Goal: Transaction & Acquisition: Subscribe to service/newsletter

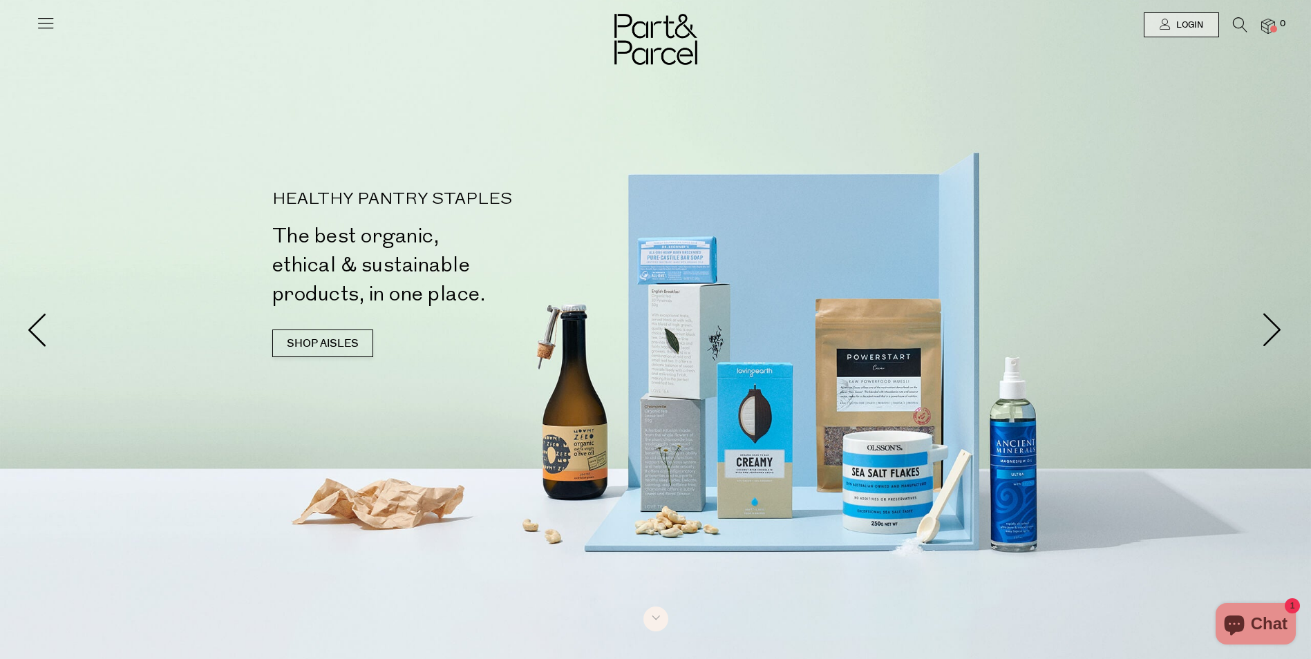
click at [47, 19] on icon at bounding box center [45, 22] width 19 height 19
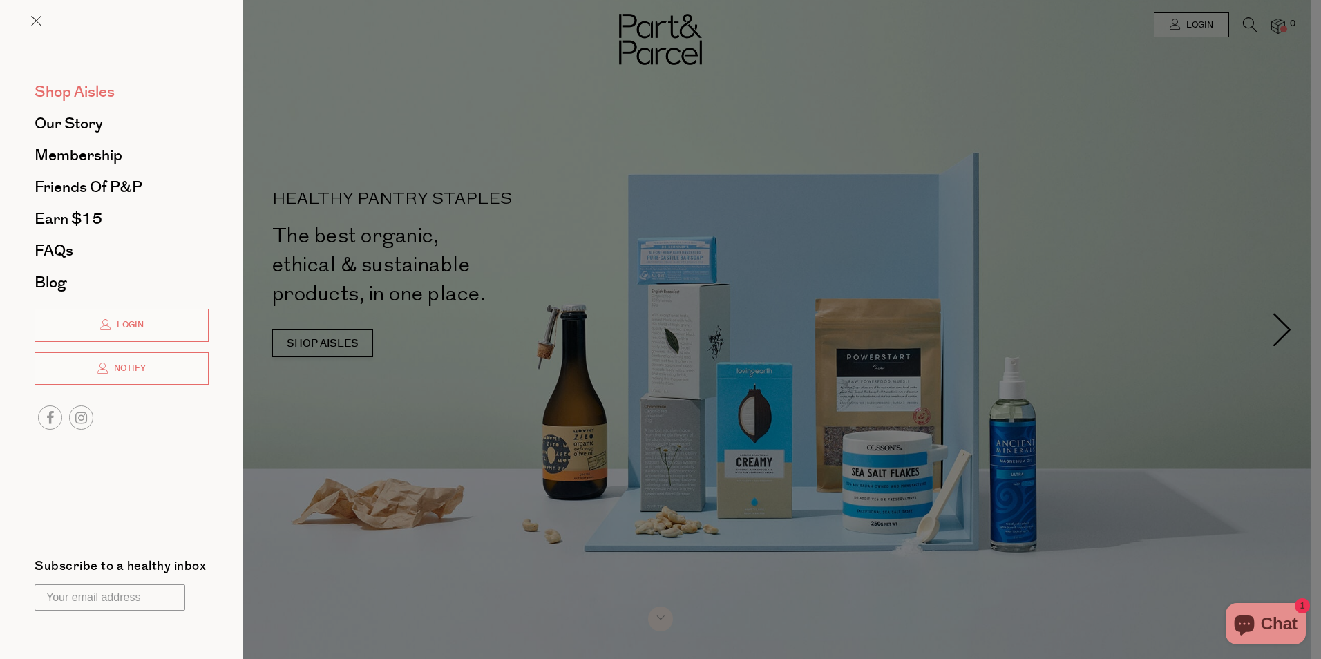
click at [84, 95] on span "Shop Aisles" at bounding box center [75, 92] width 80 height 22
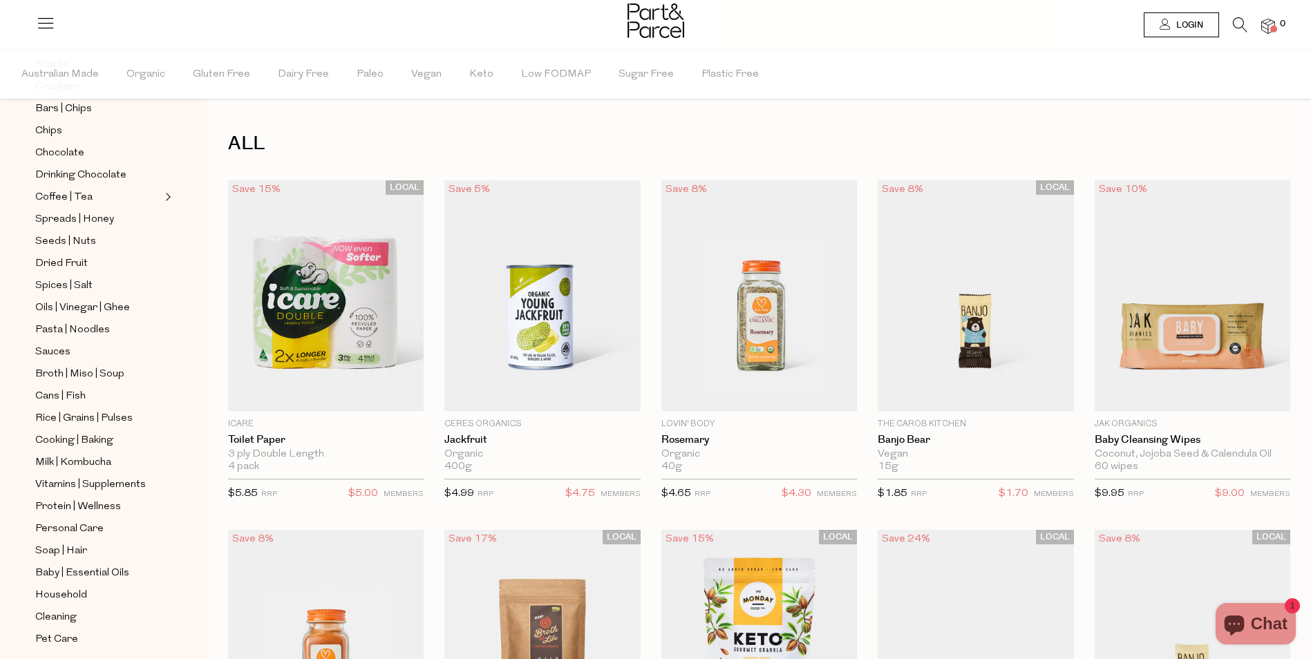
scroll to position [302, 0]
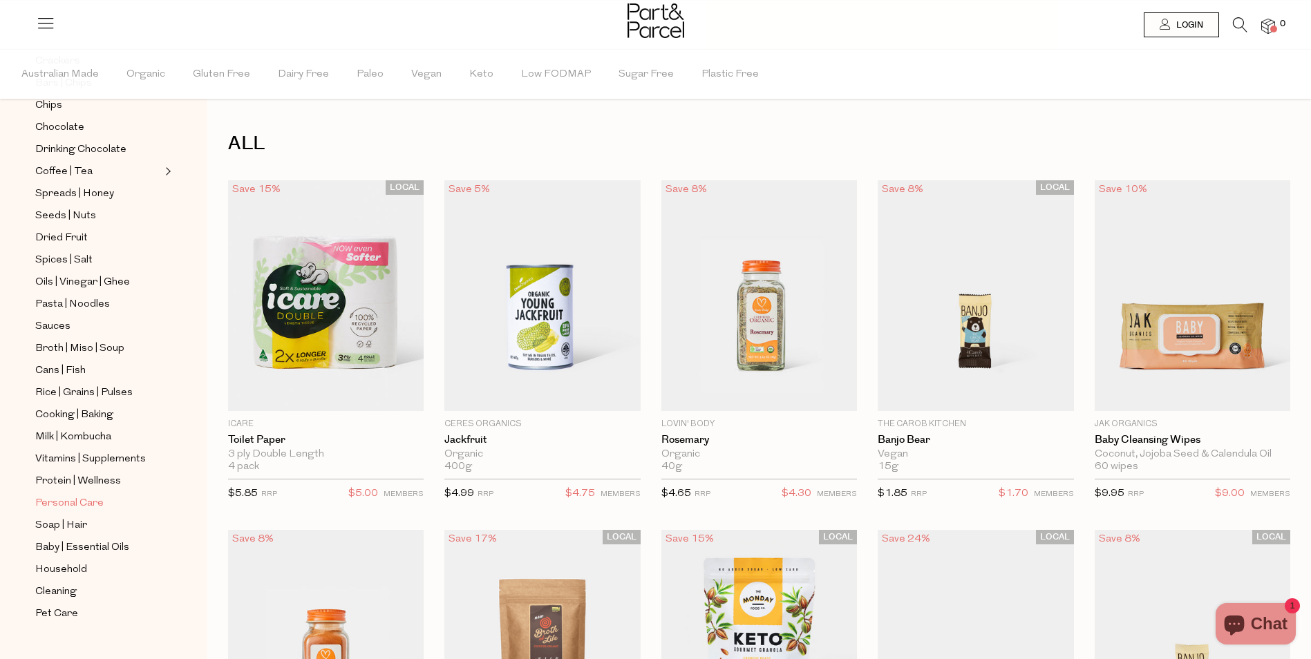
click at [82, 496] on span "Personal Care" at bounding box center [69, 504] width 68 height 17
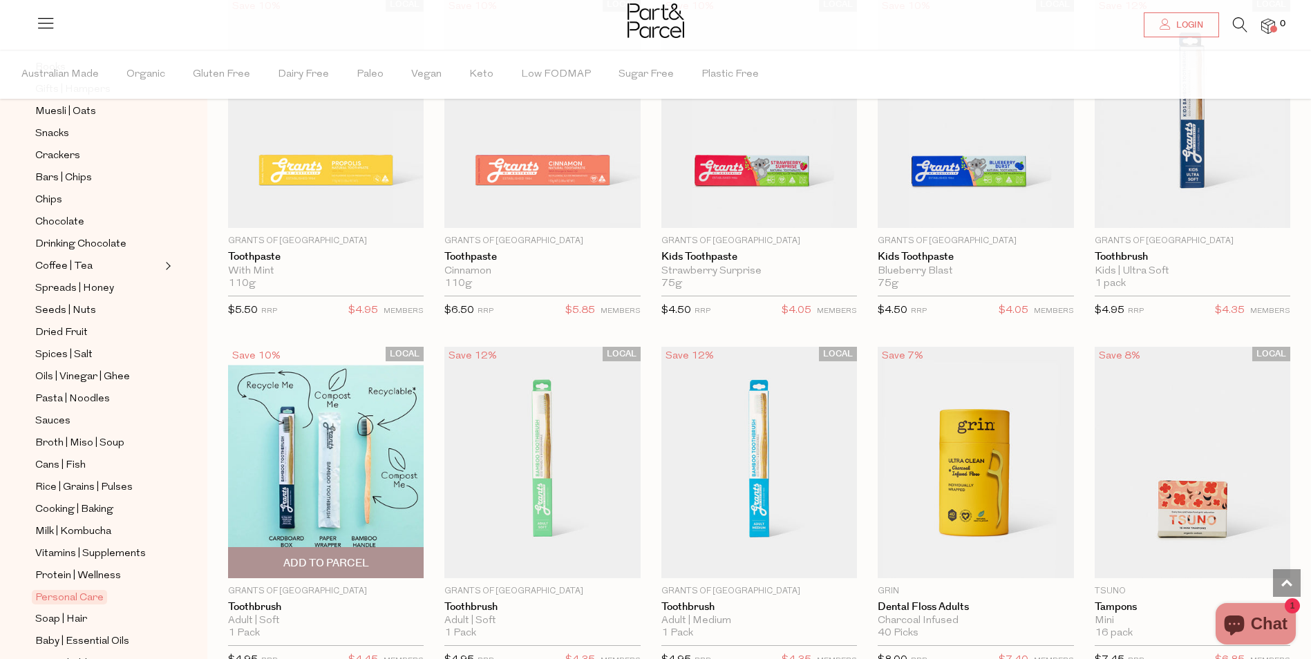
scroll to position [2281, 0]
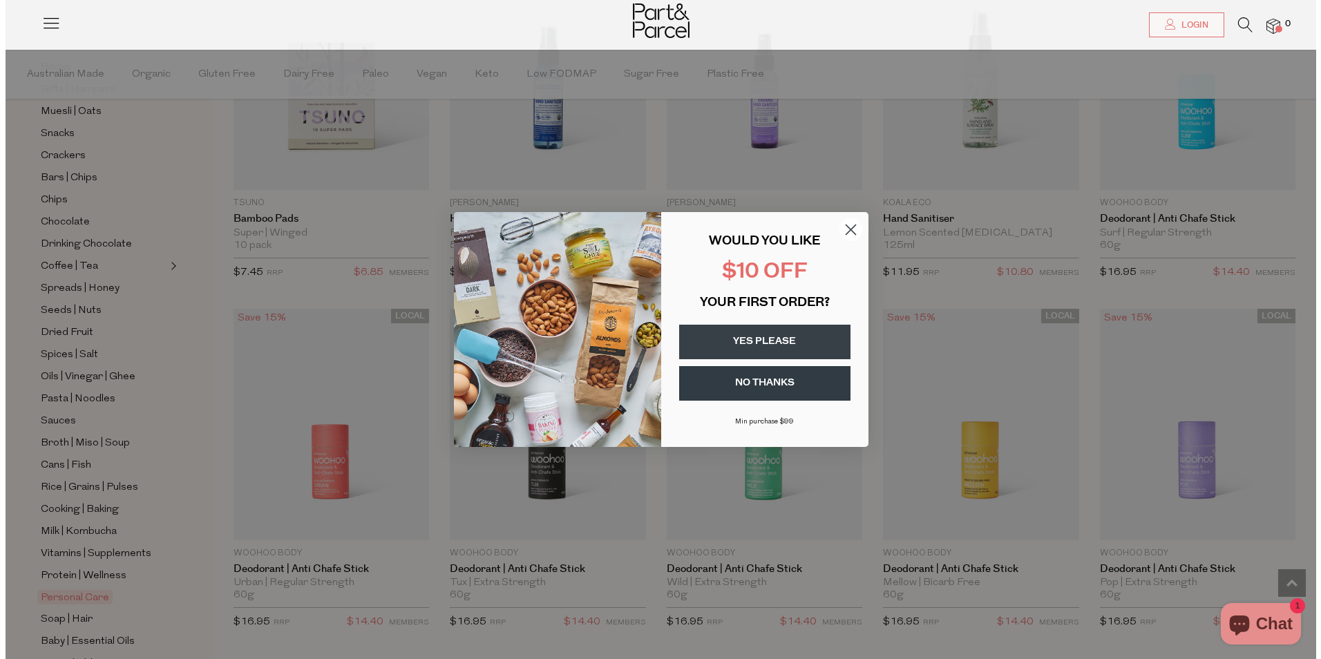
scroll to position [3040, 0]
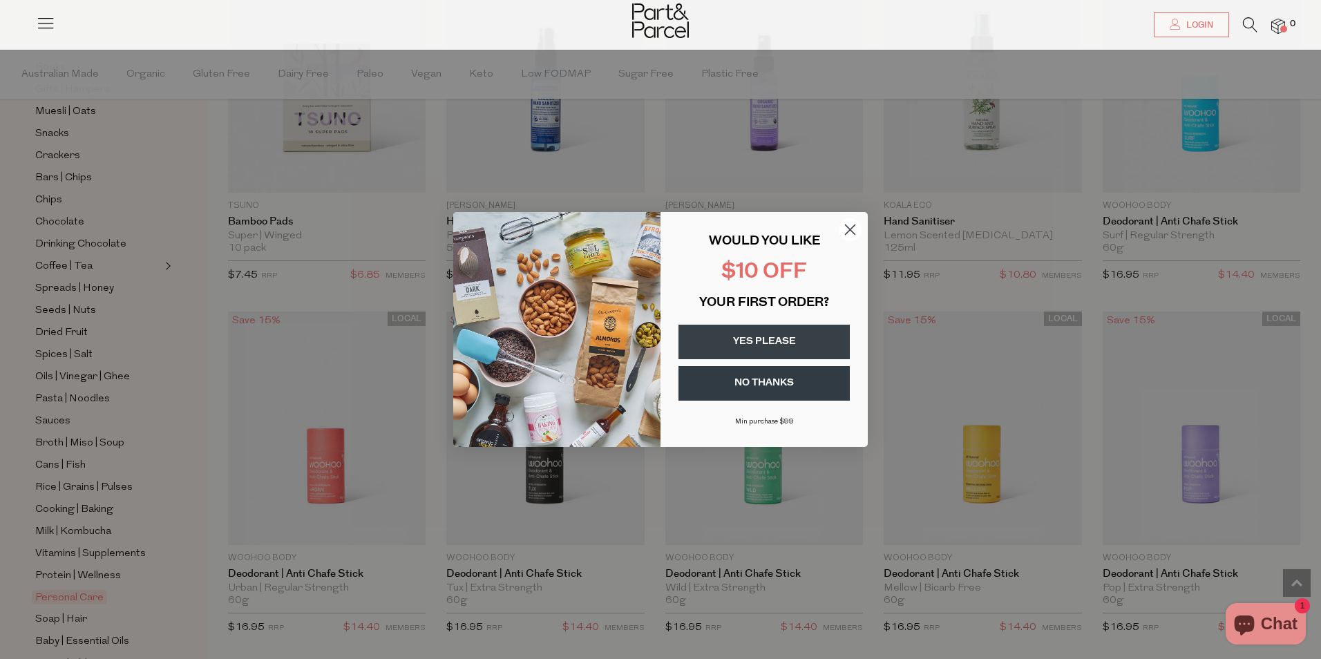
click at [775, 337] on button "YES PLEASE" at bounding box center [764, 342] width 171 height 35
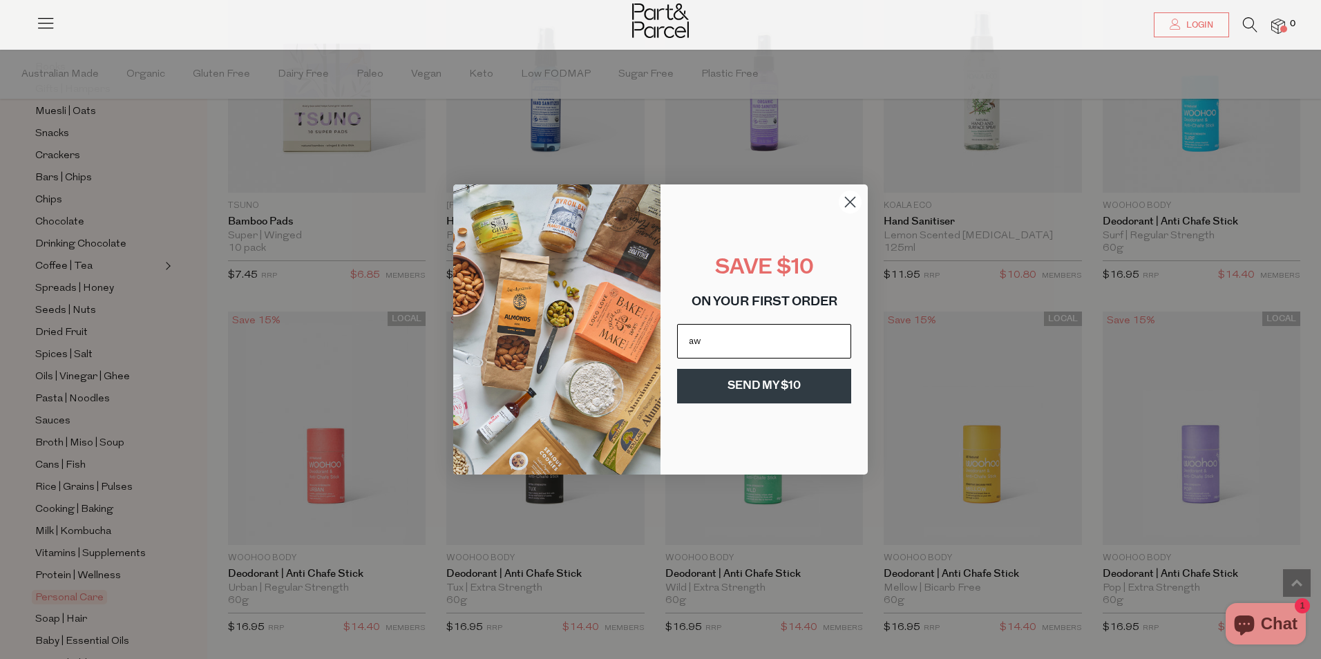
type input "[EMAIL_ADDRESS][DOMAIN_NAME]"
click input "Submit" at bounding box center [0, 0] width 0 height 0
click at [761, 386] on button "SEND MY $10" at bounding box center [764, 386] width 174 height 35
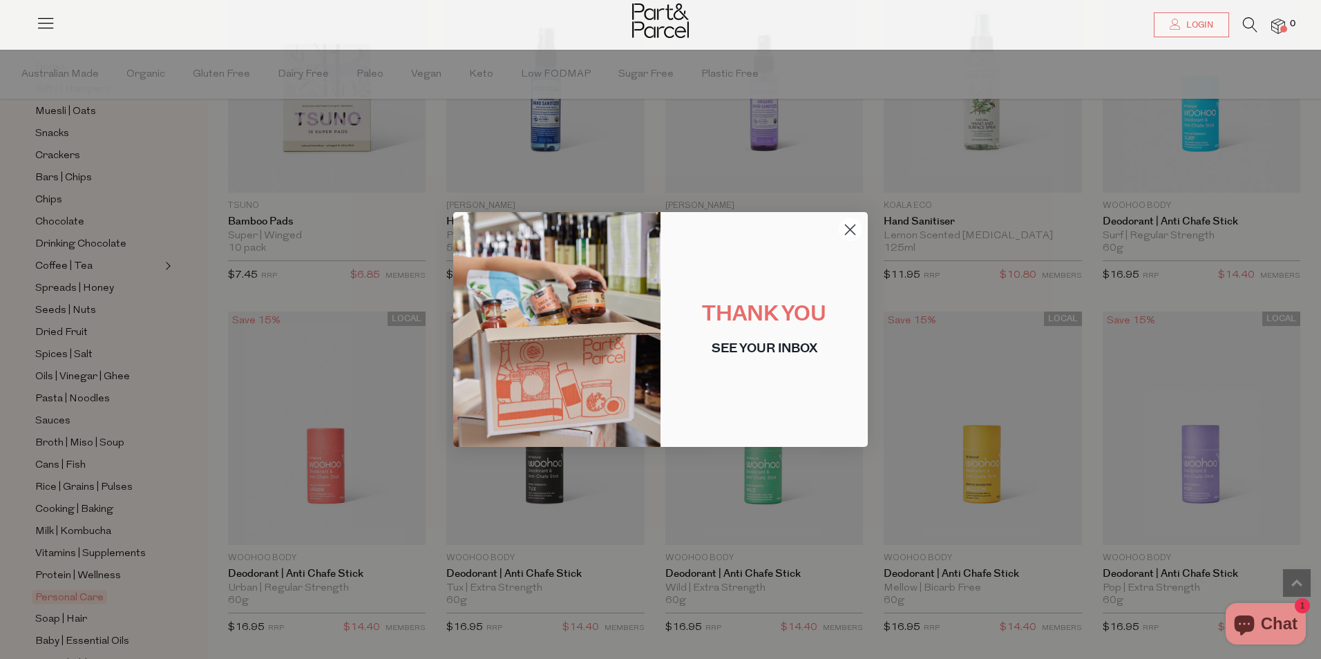
click at [849, 225] on circle "Close dialog" at bounding box center [850, 229] width 23 height 23
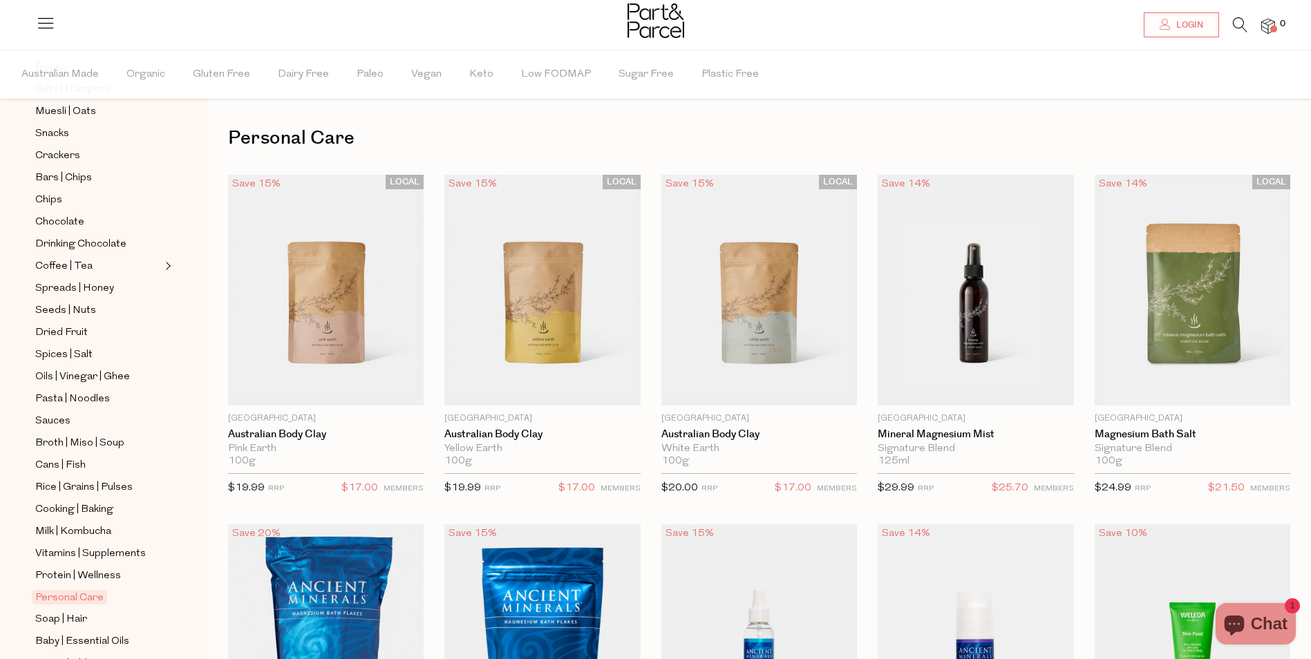
scroll to position [0, 0]
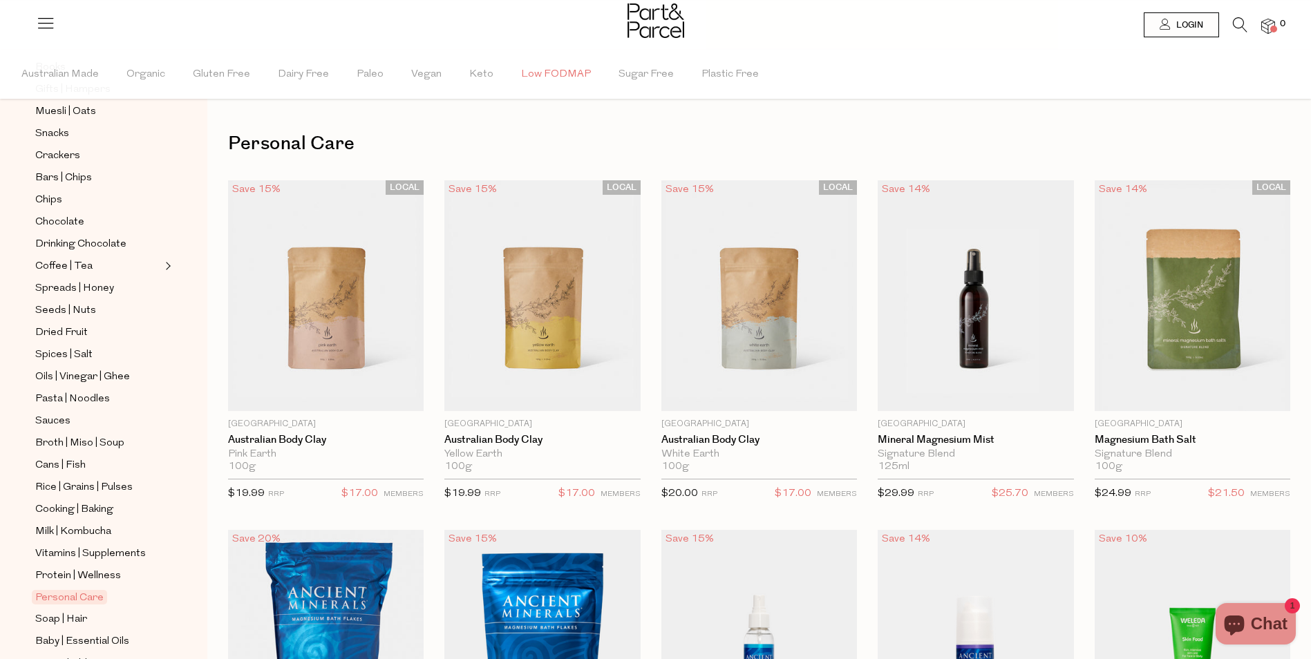
click at [545, 74] on span "Low FODMAP" at bounding box center [556, 74] width 70 height 48
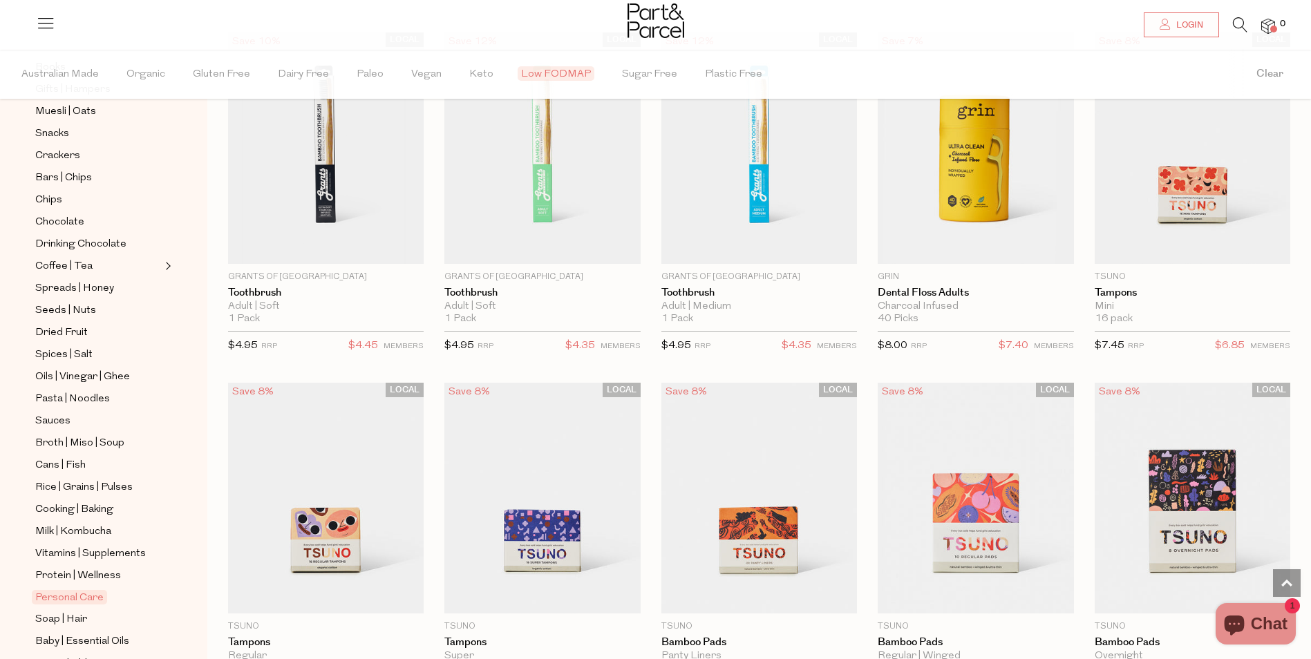
scroll to position [2211, 0]
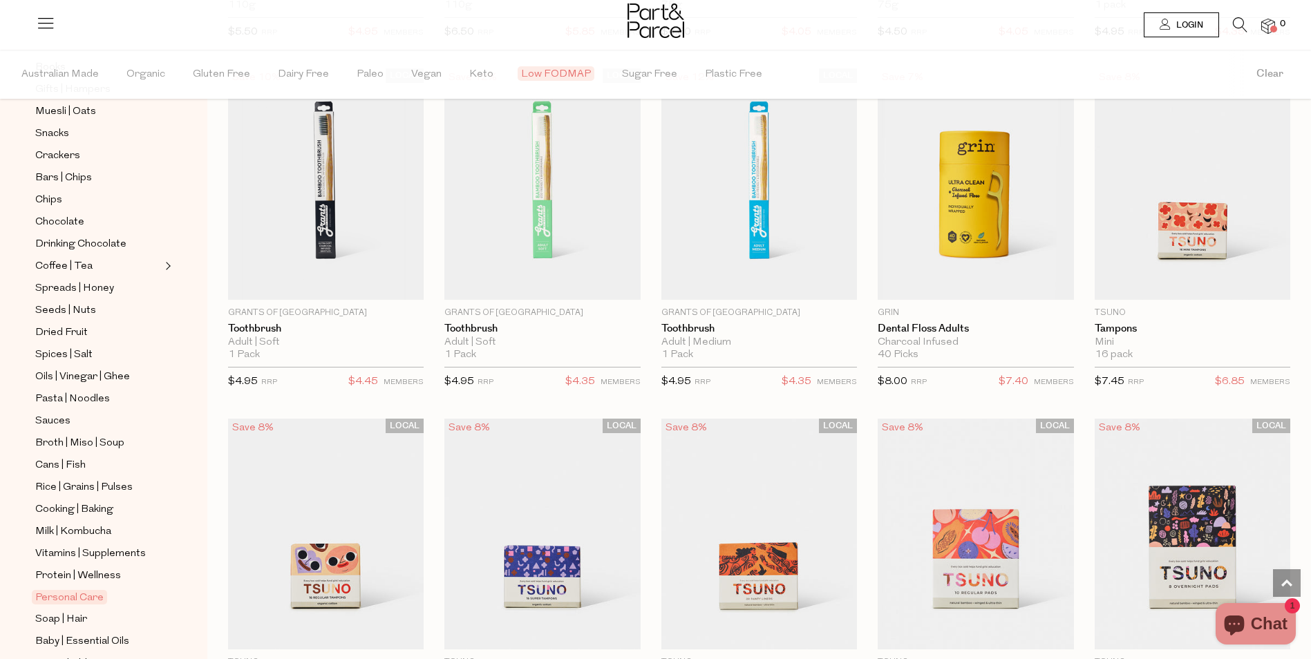
click at [1195, 30] on span "Login" at bounding box center [1188, 25] width 30 height 12
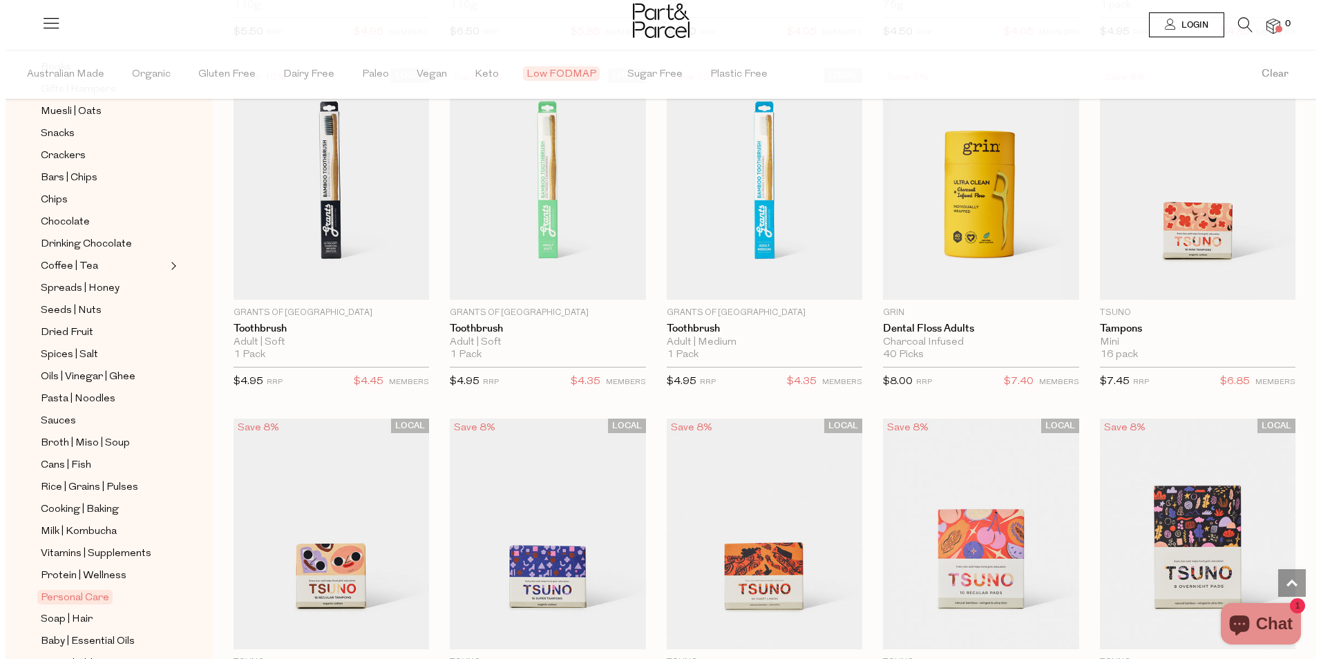
scroll to position [2226, 0]
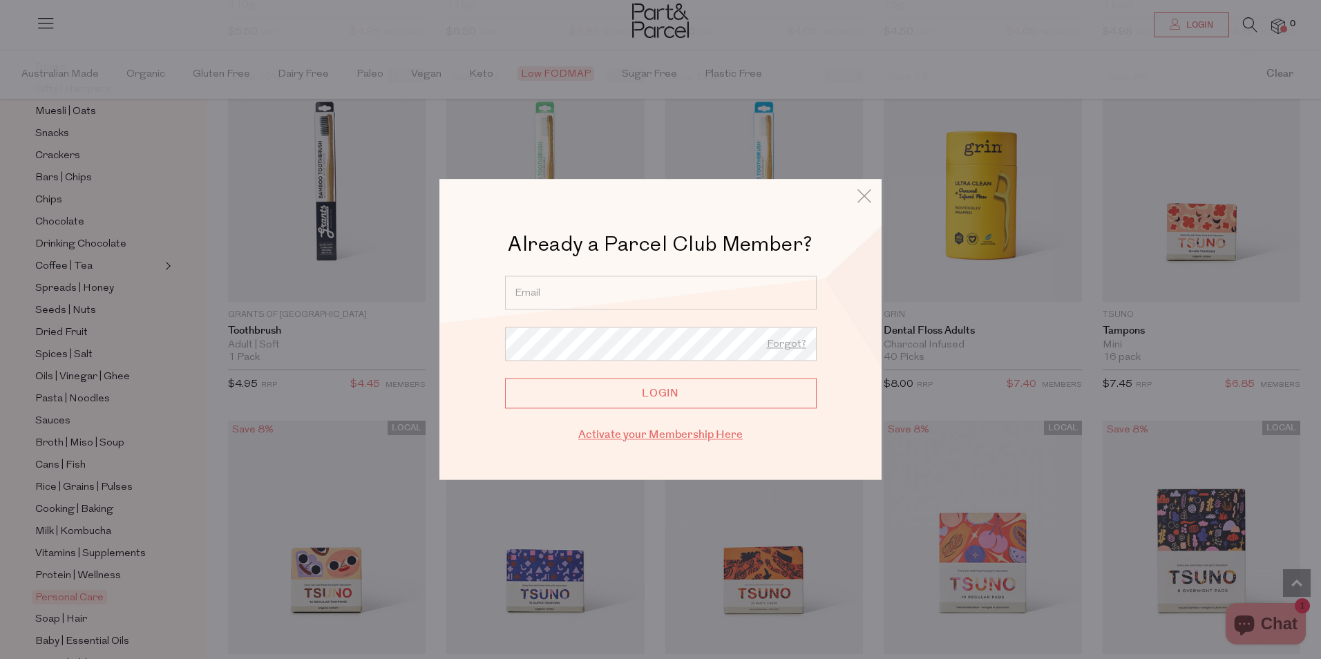
click at [674, 431] on link "Activate your Membership Here" at bounding box center [660, 435] width 164 height 16
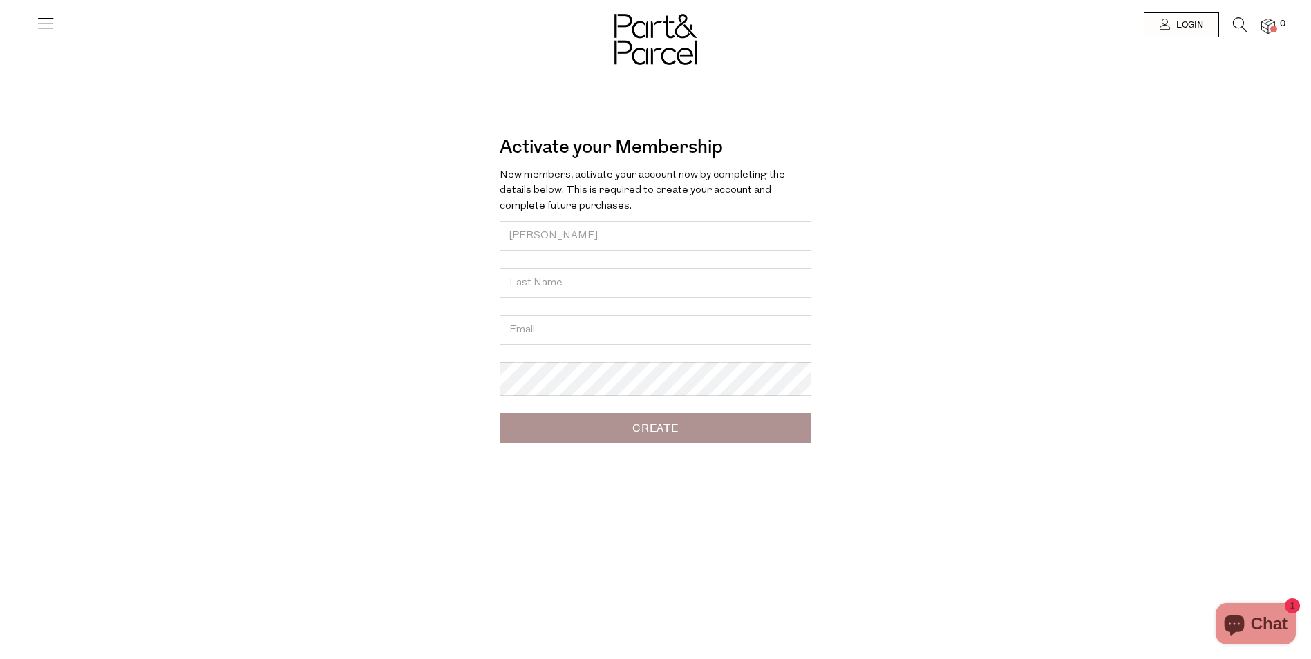
type input "Amanda"
click at [518, 290] on input "text" at bounding box center [656, 283] width 312 height 30
type input "Woolfe"
type input "awoolfe@live.com.au"
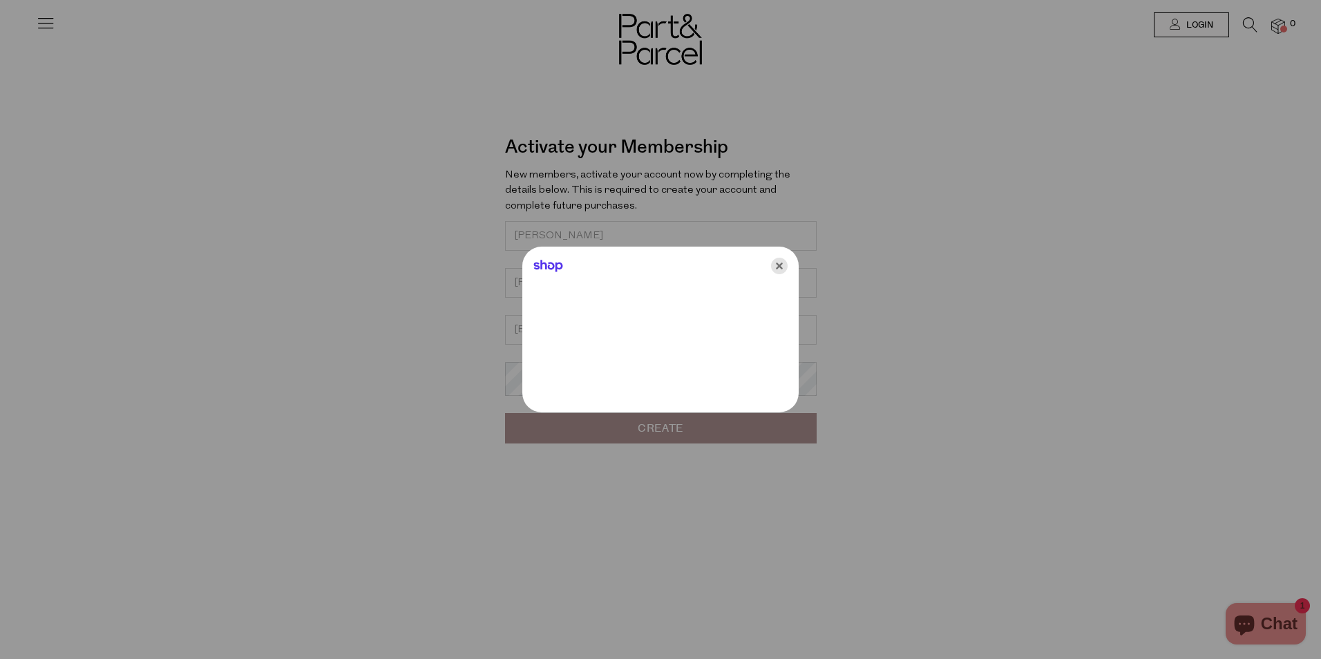
click at [777, 266] on icon "Close" at bounding box center [779, 266] width 17 height 17
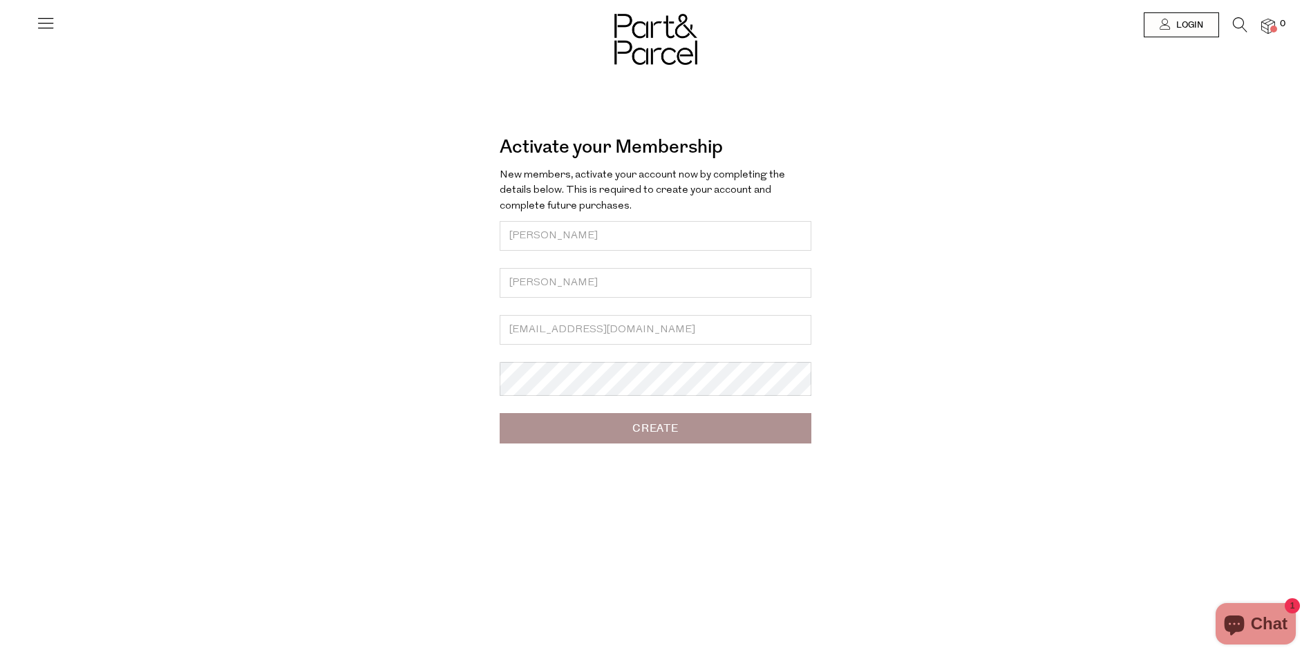
click at [678, 444] on input "Create" at bounding box center [656, 428] width 312 height 30
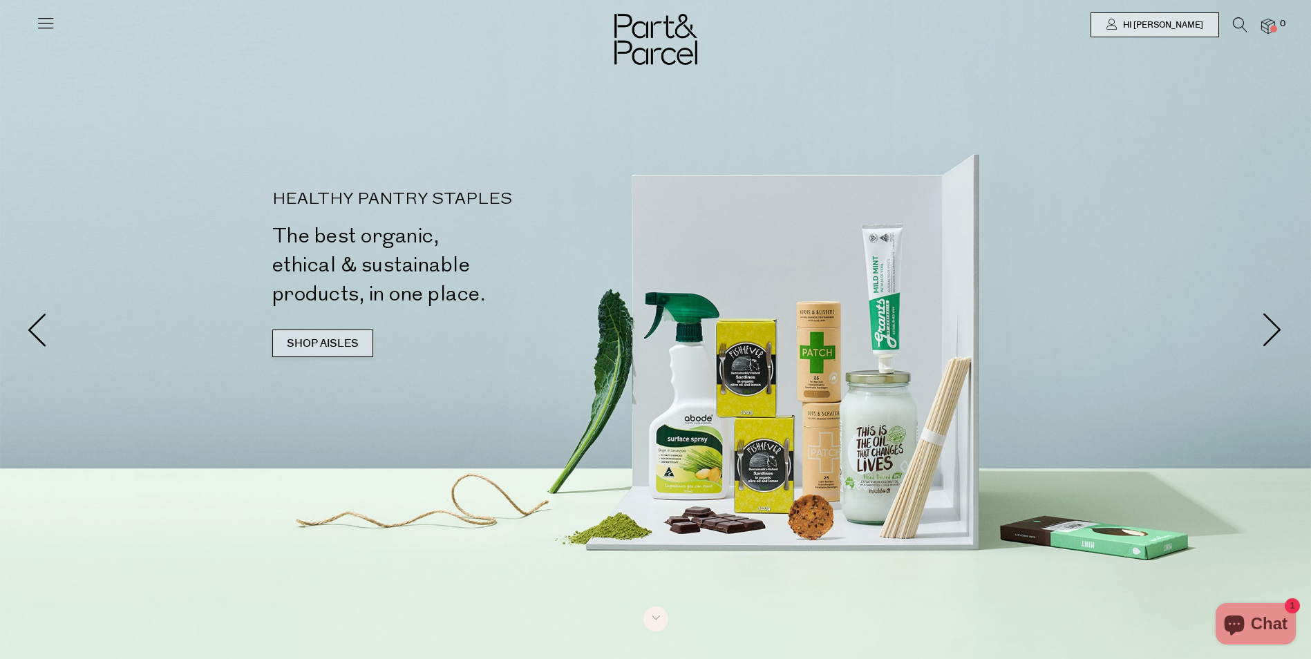
click at [307, 344] on link "SHOP AISLES" at bounding box center [322, 344] width 101 height 28
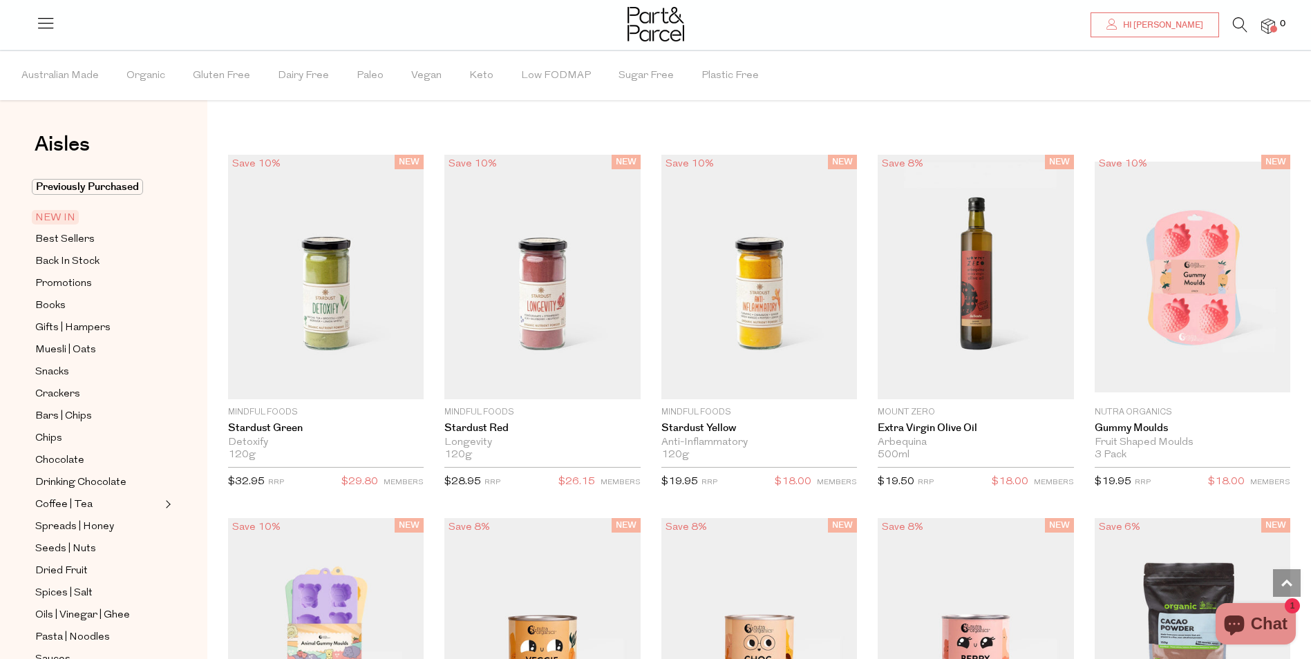
scroll to position [898, 0]
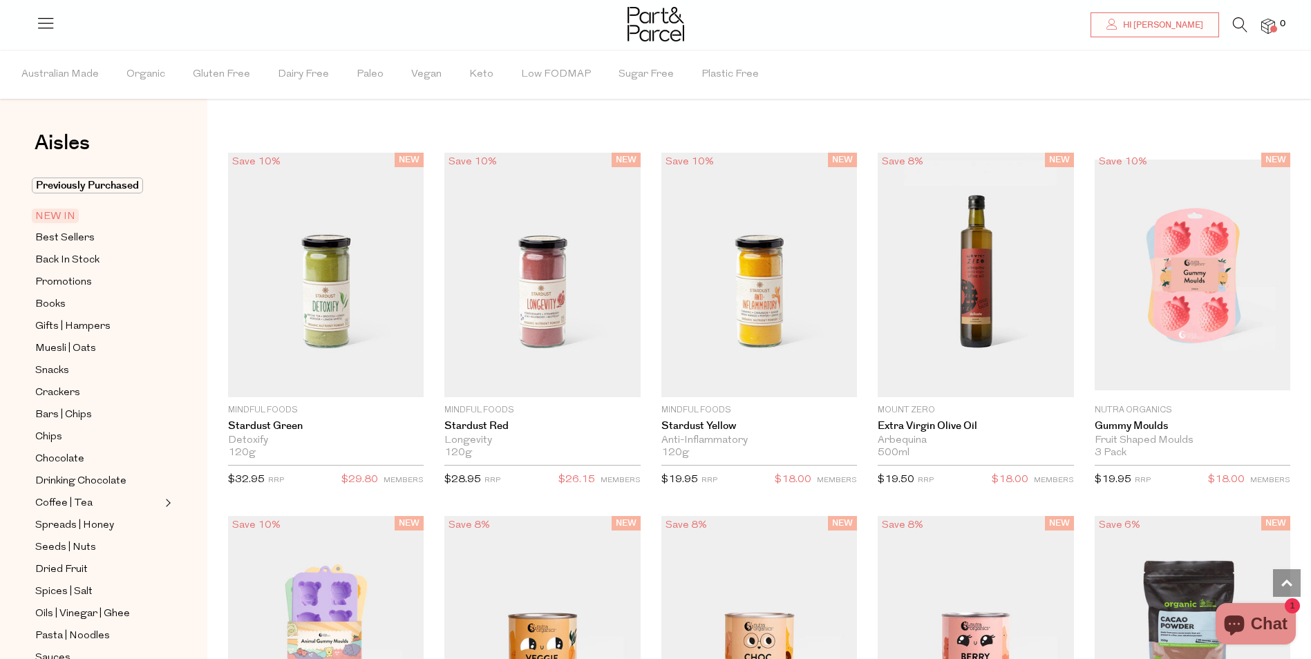
click at [54, 218] on span "NEW IN" at bounding box center [55, 216] width 47 height 15
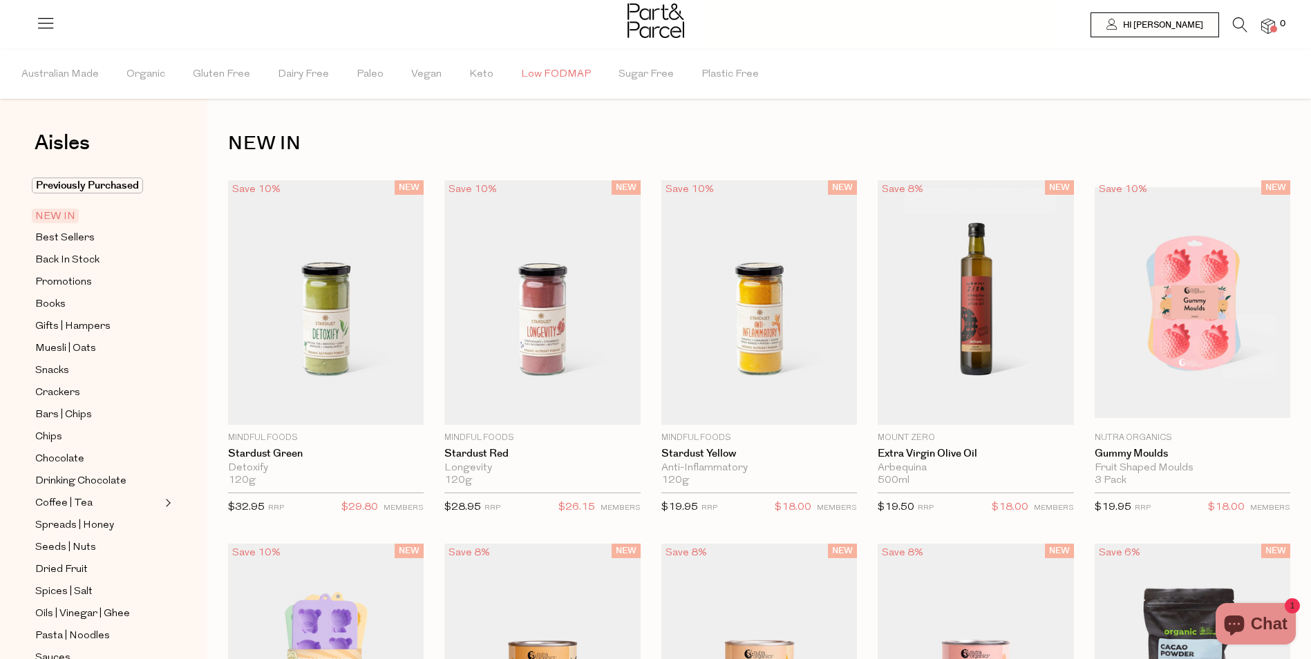
click at [554, 73] on span "Low FODMAP" at bounding box center [556, 74] width 70 height 48
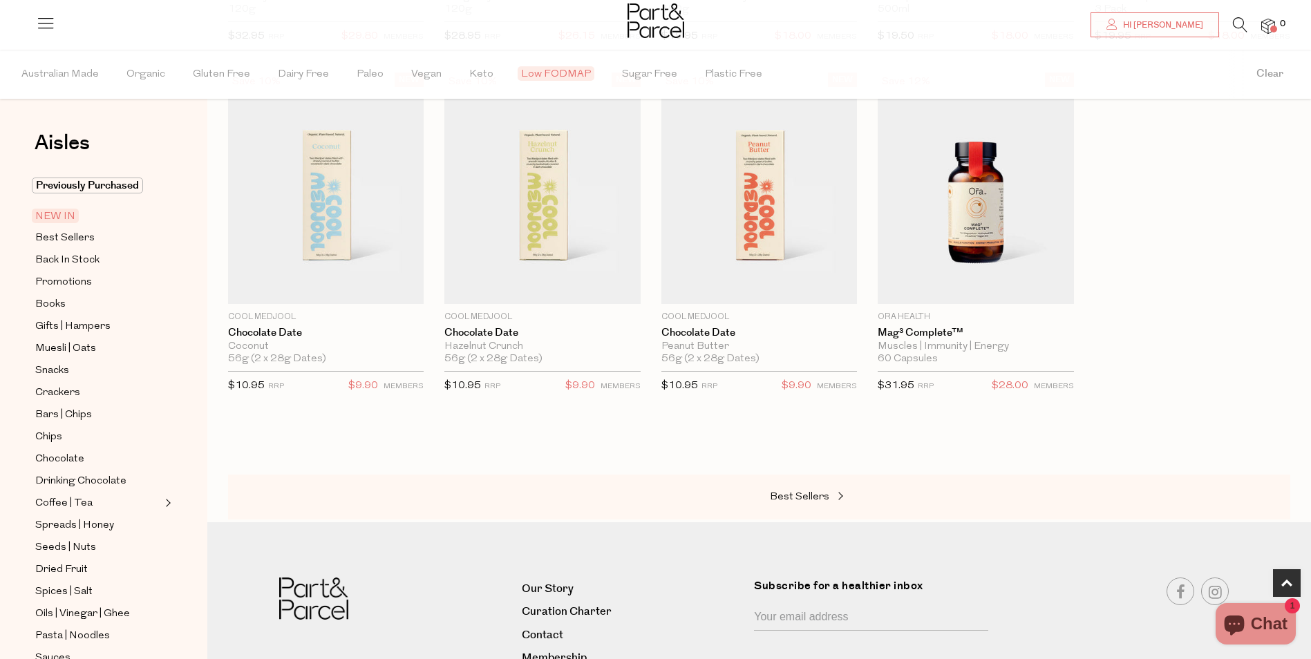
scroll to position [484, 0]
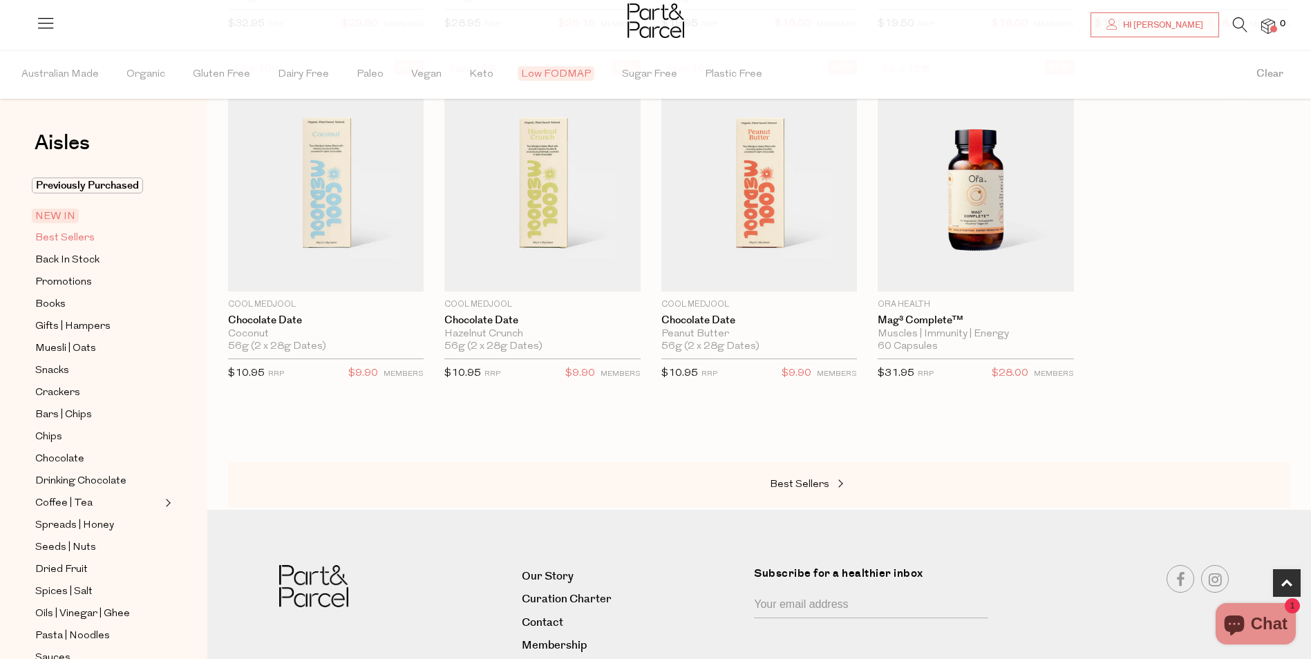
click at [50, 240] on span "Best Sellers" at bounding box center [64, 238] width 59 height 17
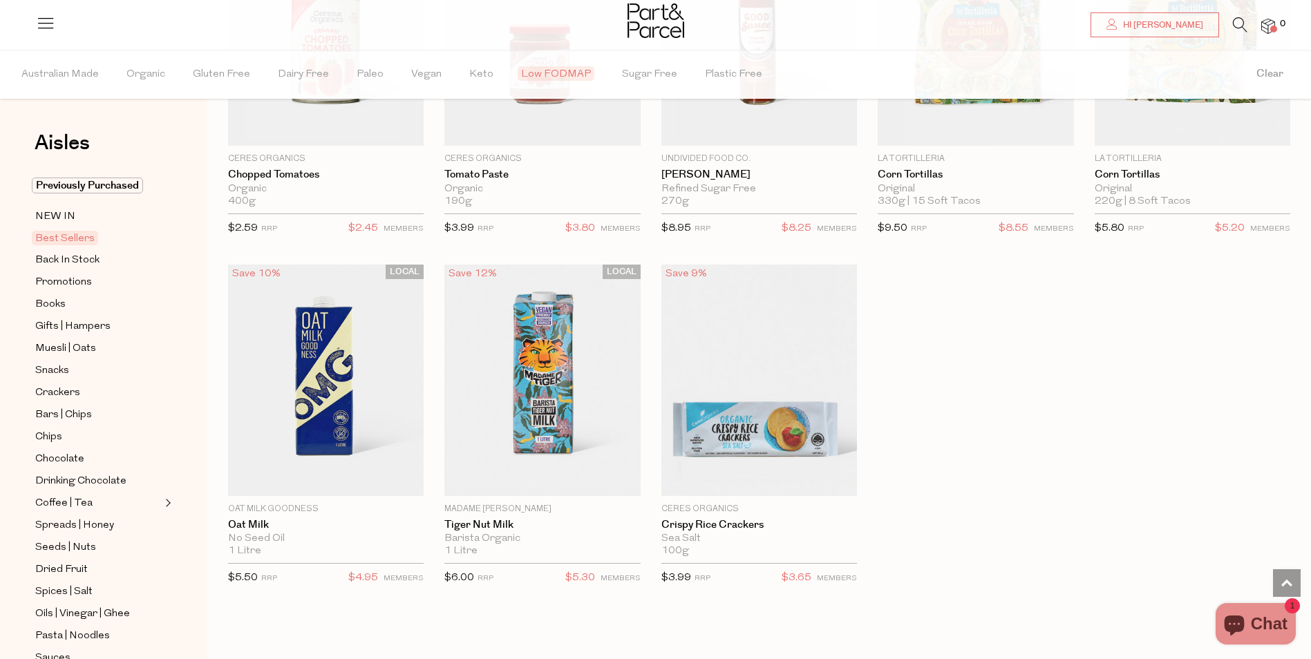
scroll to position [1728, 0]
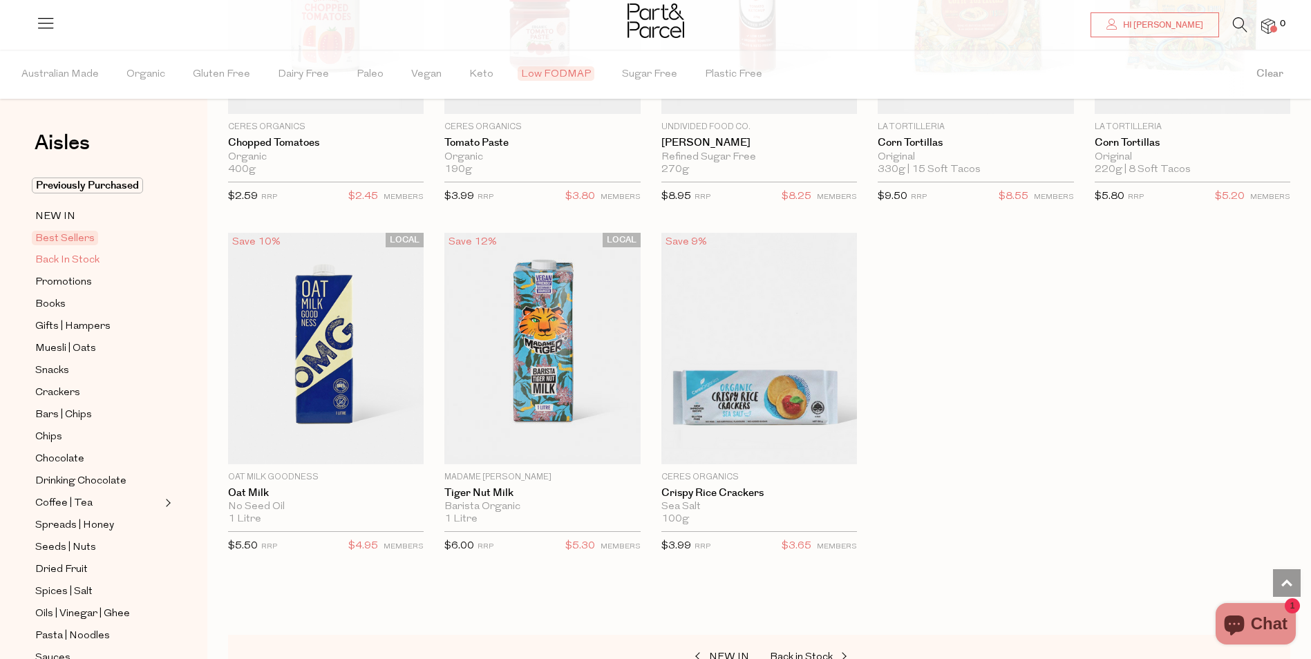
click at [85, 261] on span "Back In Stock" at bounding box center [67, 260] width 64 height 17
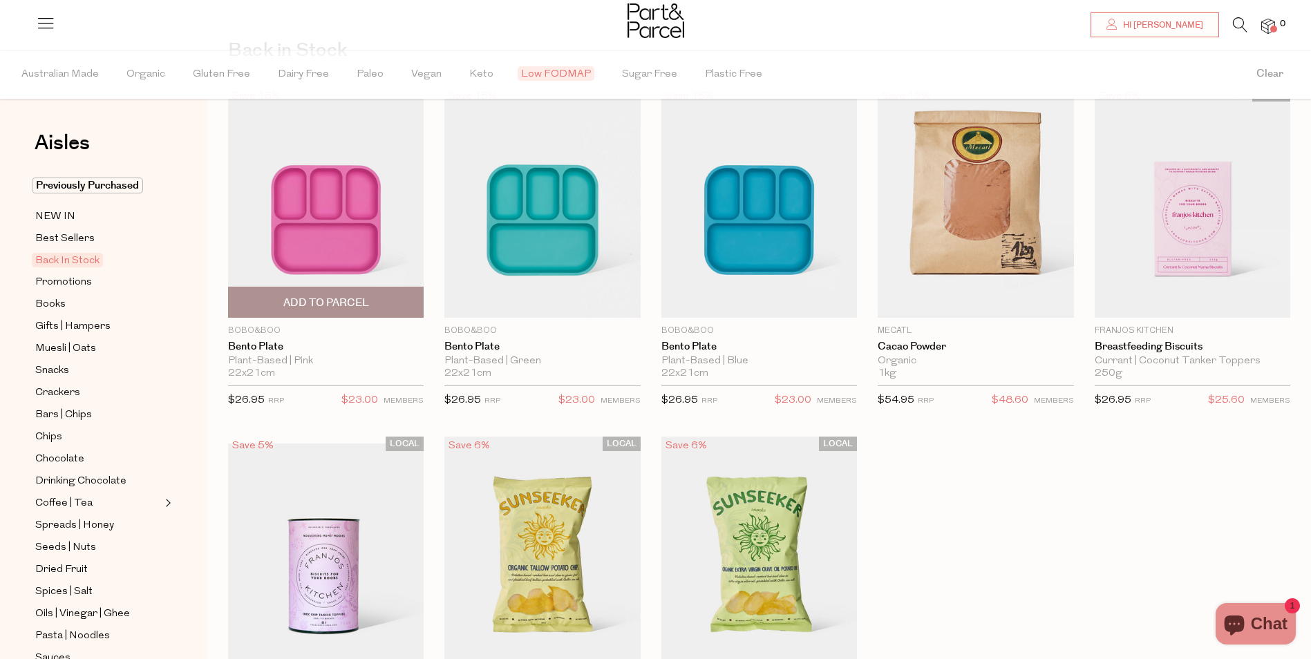
scroll to position [69, 0]
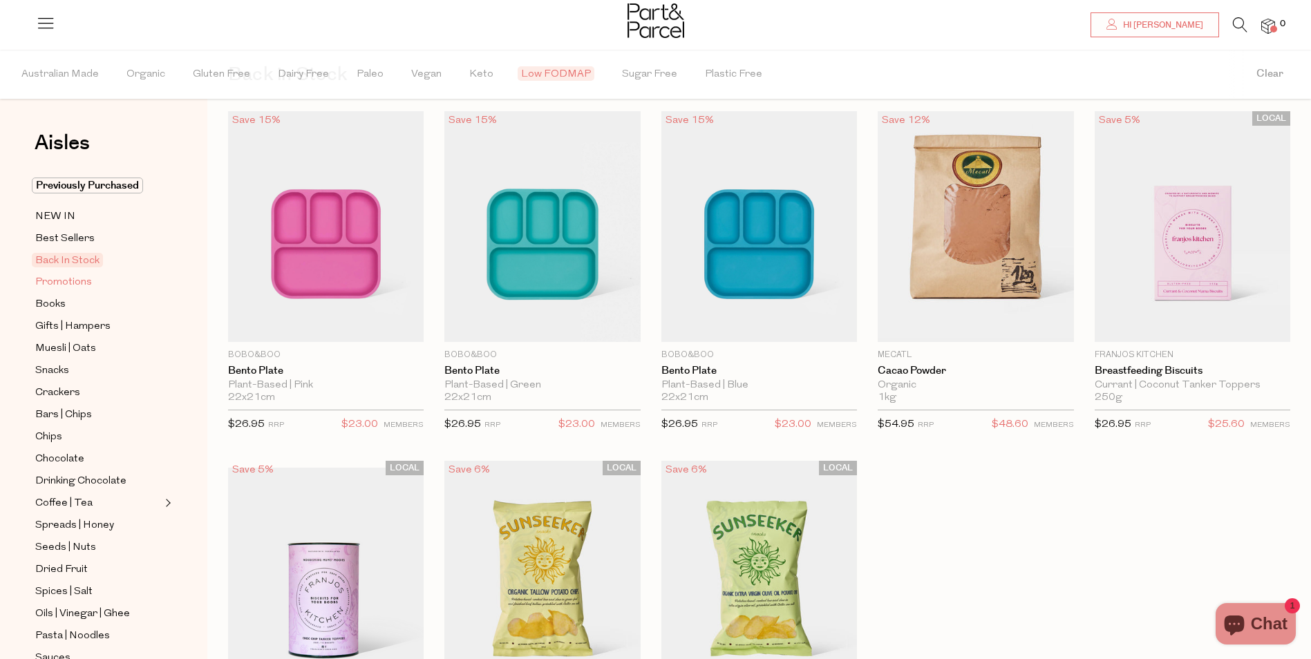
click at [79, 279] on span "Promotions" at bounding box center [63, 282] width 57 height 17
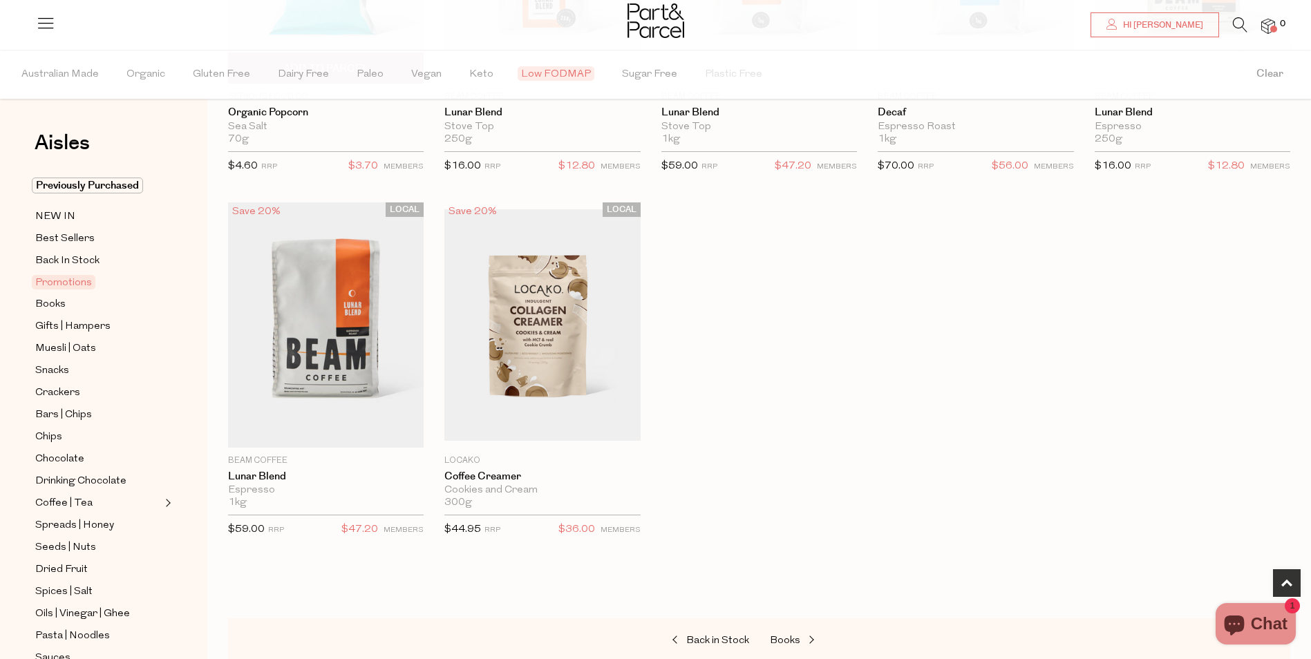
scroll to position [346, 0]
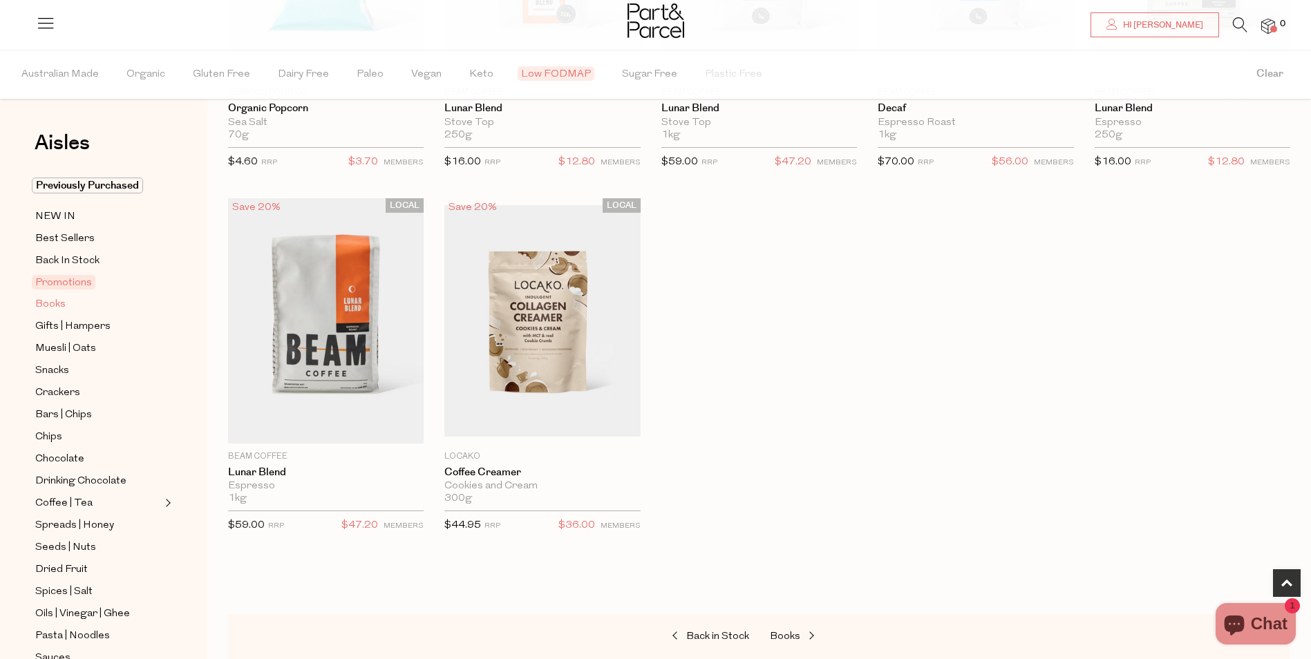
click at [50, 299] on span "Books" at bounding box center [50, 304] width 30 height 17
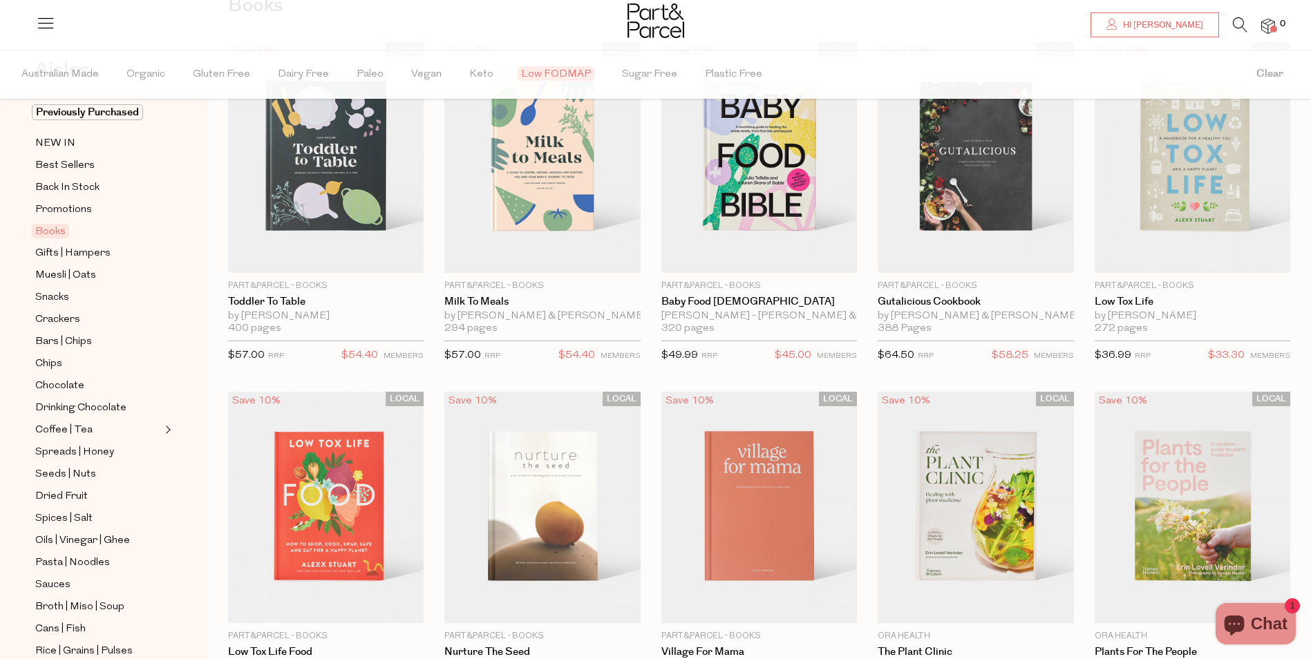
scroll to position [69, 0]
click at [77, 254] on span "Gifts | Hampers" at bounding box center [72, 257] width 75 height 17
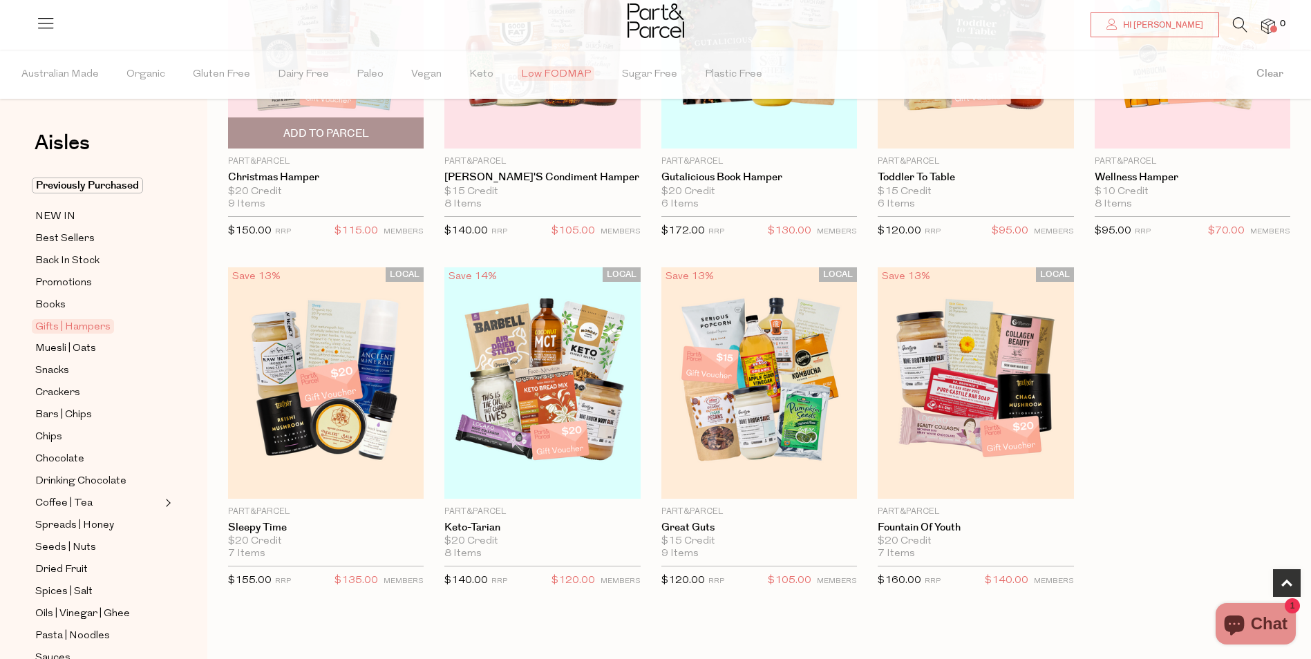
scroll to position [276, 0]
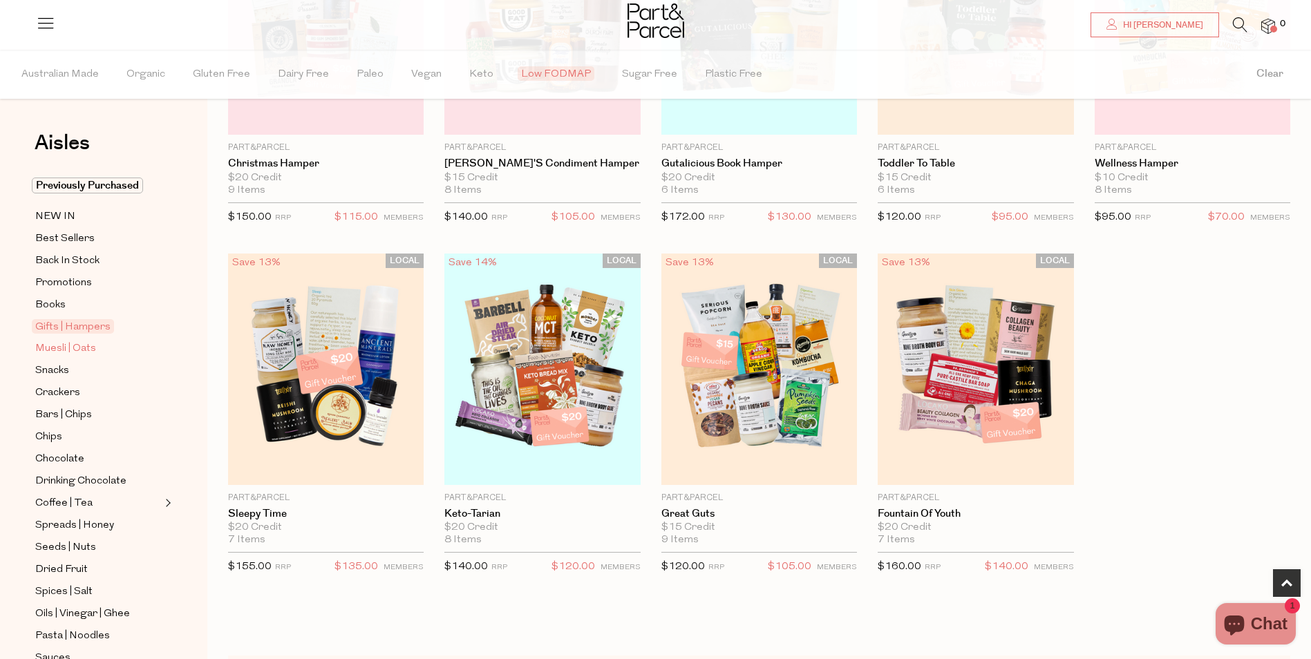
click at [60, 345] on span "Muesli | Oats" at bounding box center [65, 349] width 61 height 17
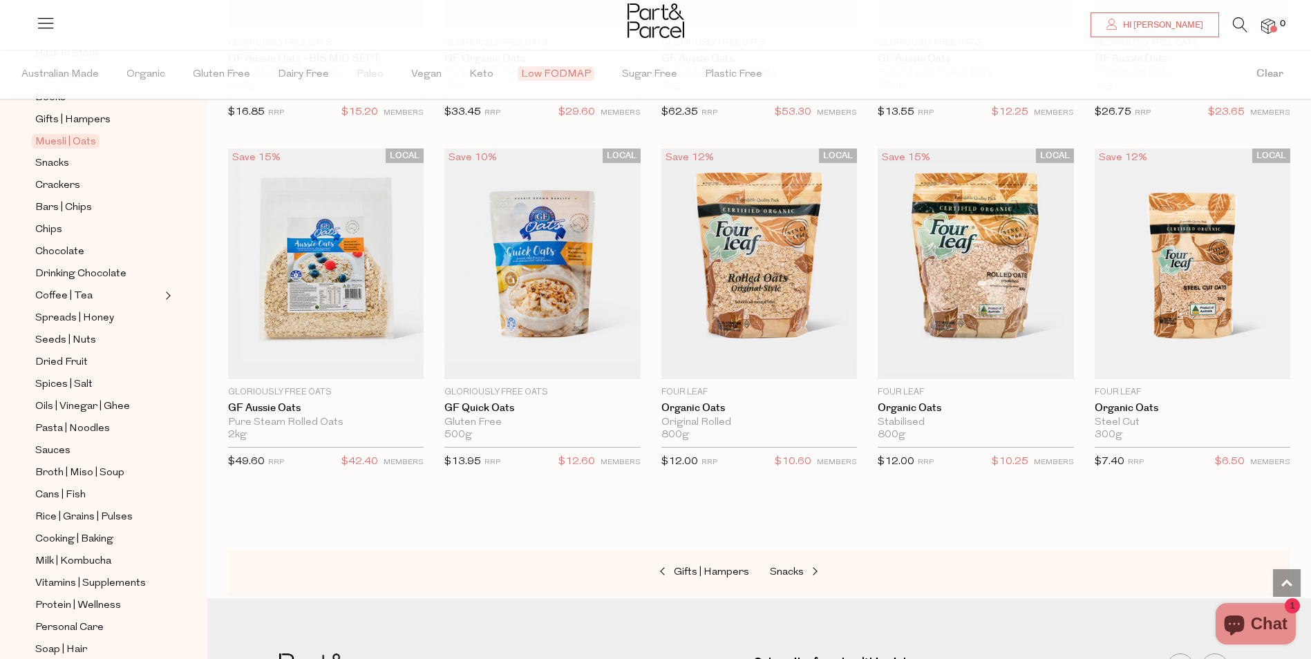
scroll to position [1175, 0]
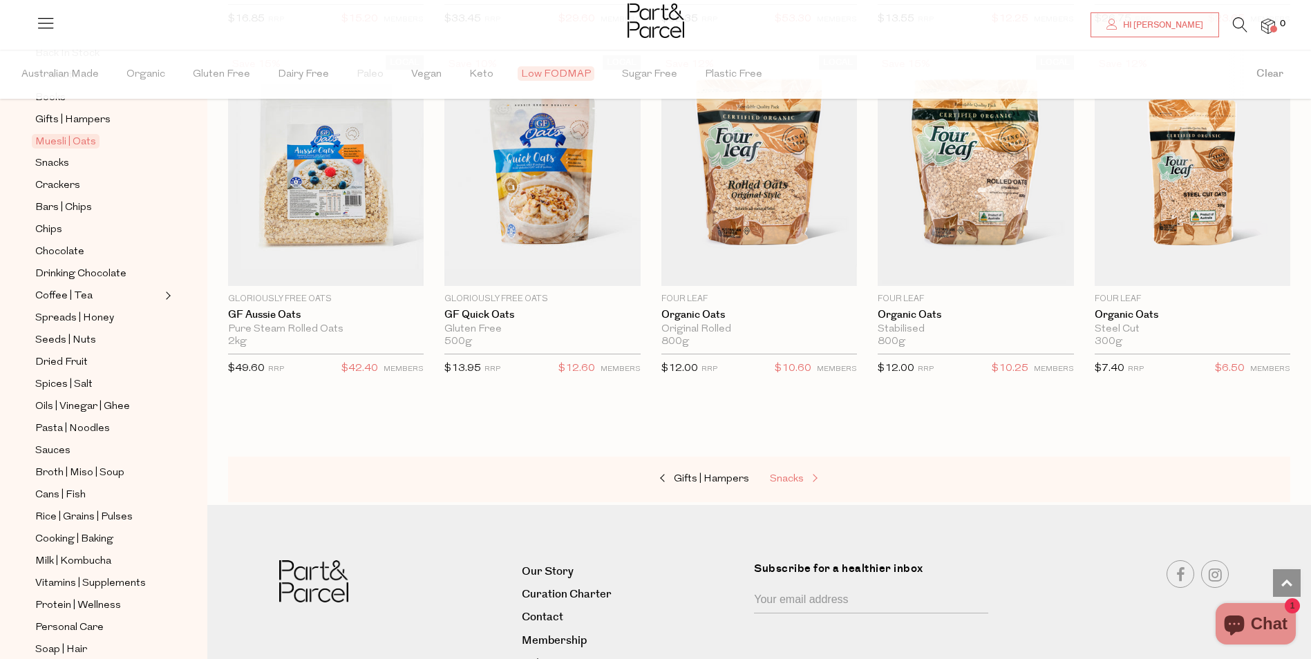
click at [798, 481] on span "Snacks" at bounding box center [787, 479] width 34 height 10
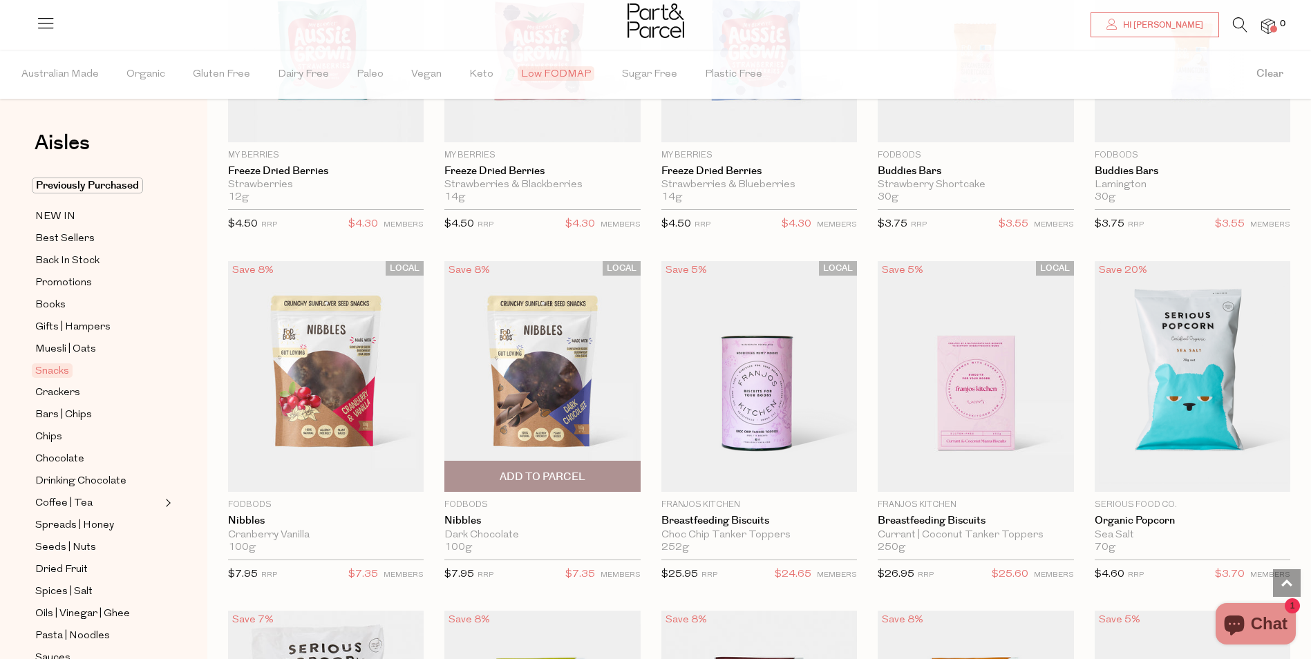
scroll to position [1728, 0]
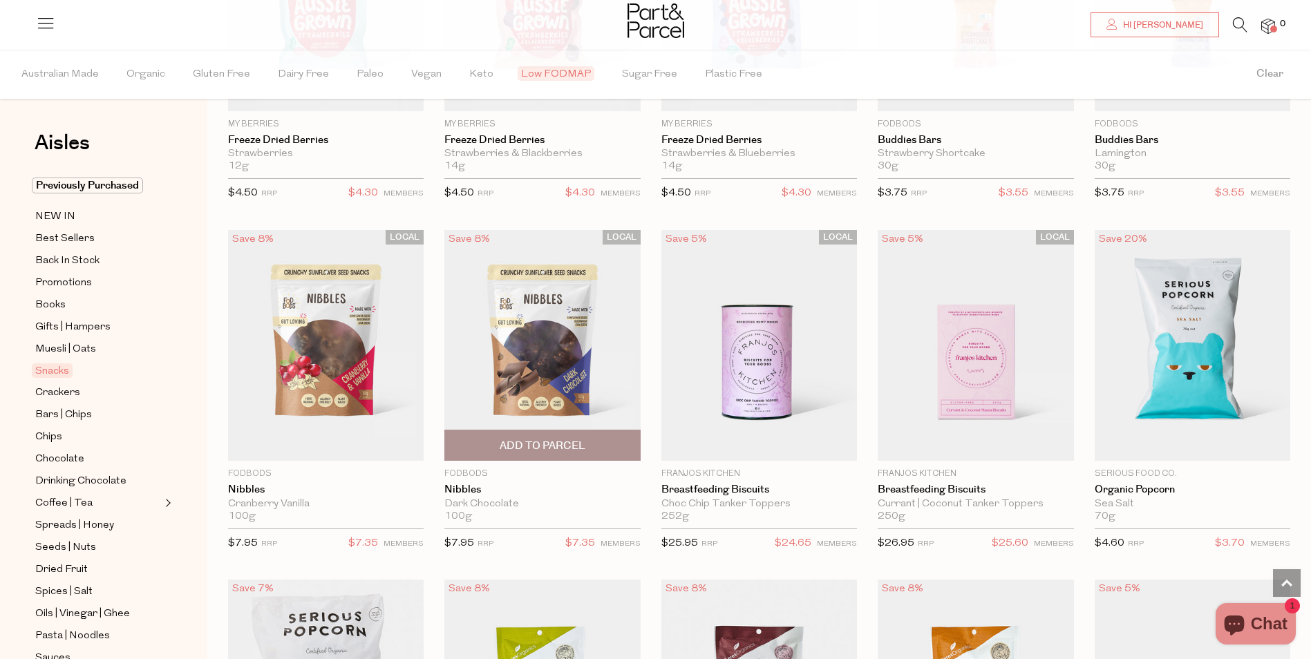
click at [573, 377] on img at bounding box center [542, 346] width 196 height 232
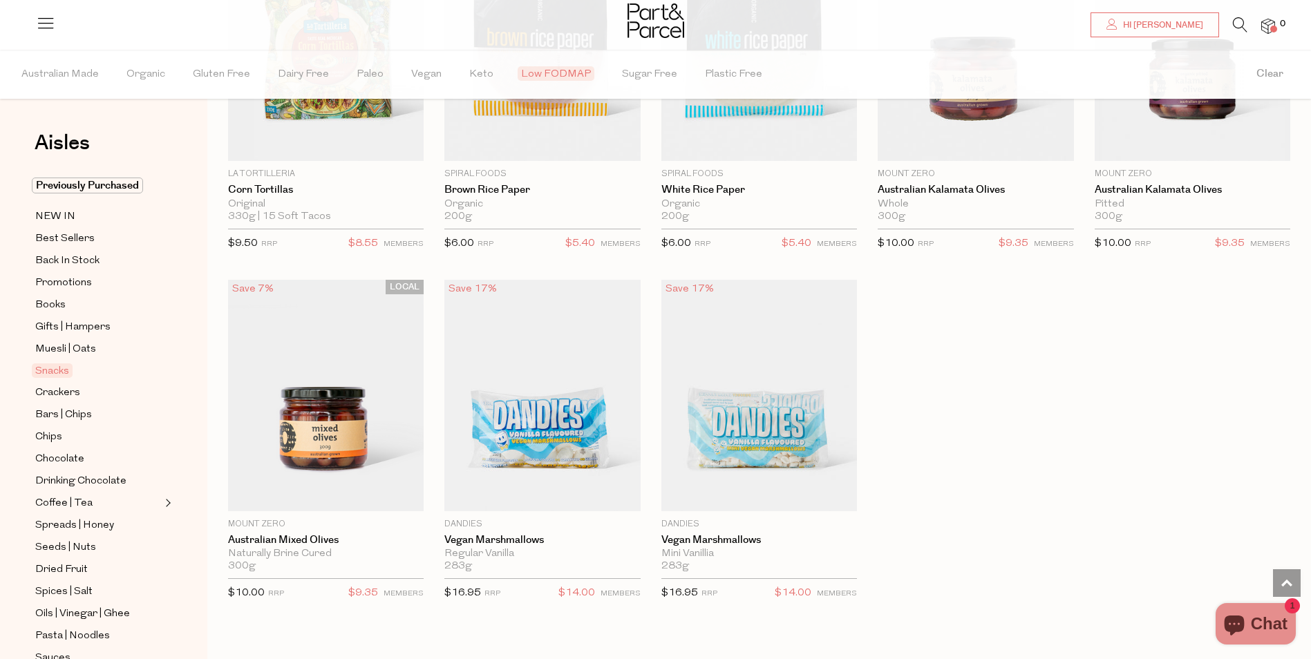
scroll to position [3110, 0]
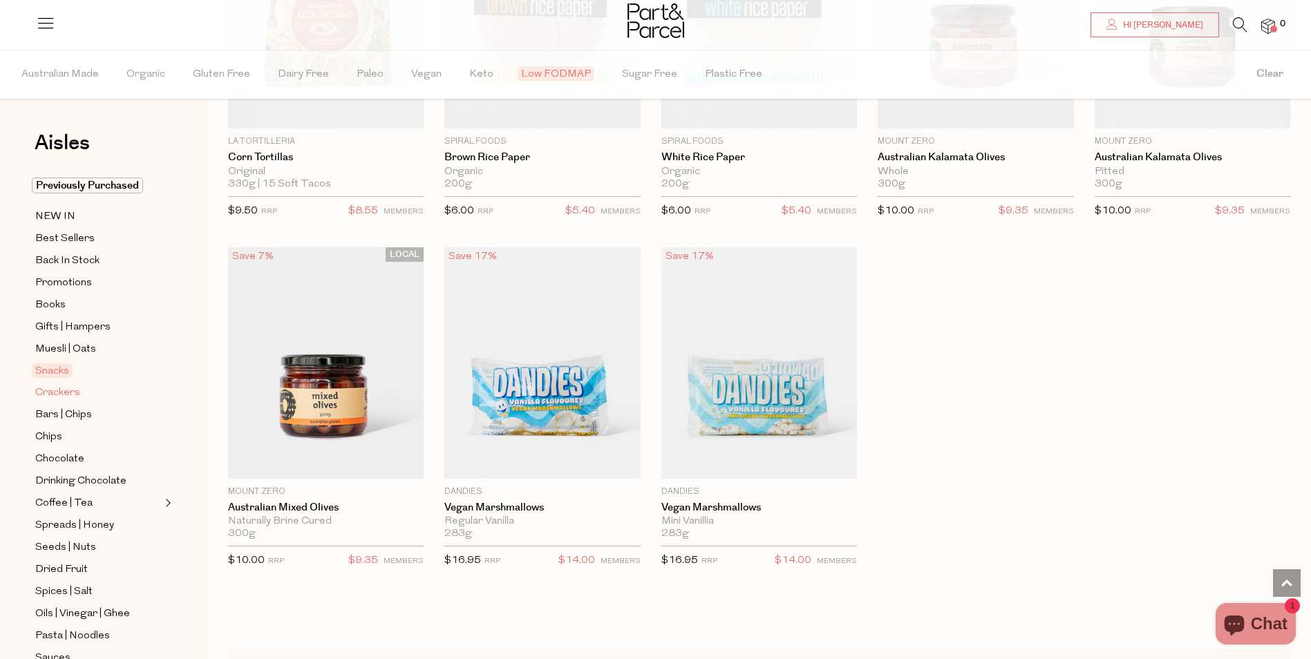
click at [77, 386] on span "Crackers" at bounding box center [57, 393] width 45 height 17
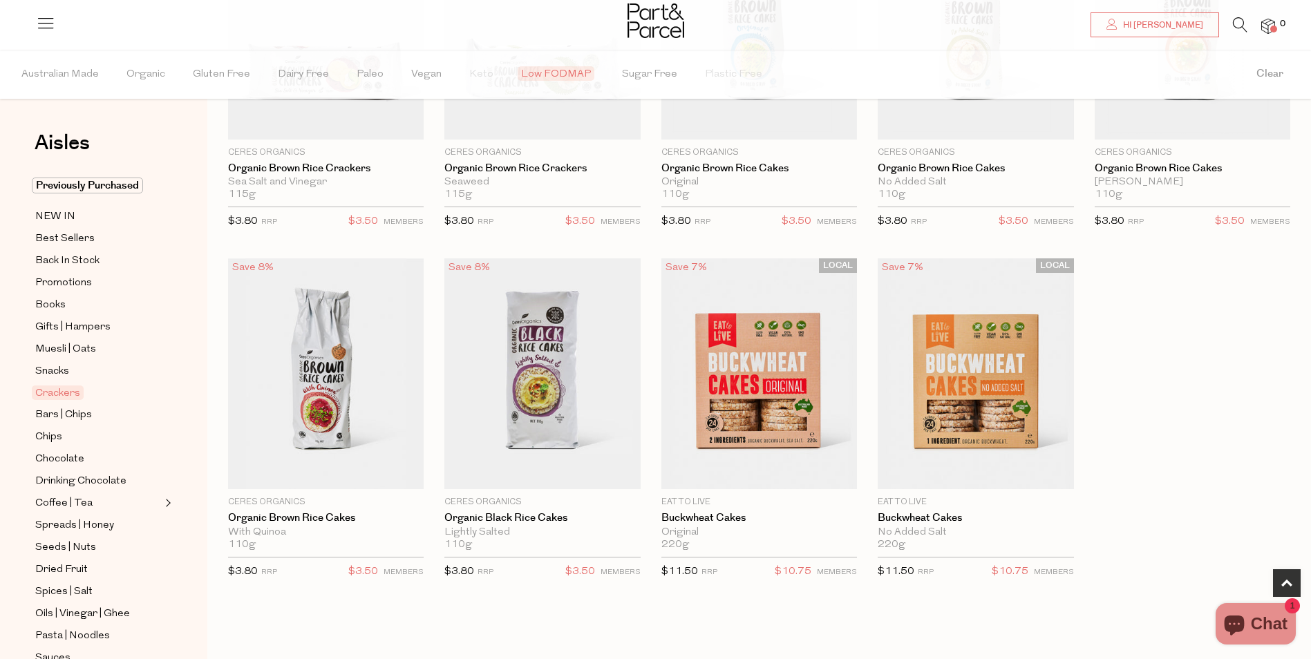
scroll to position [691, 0]
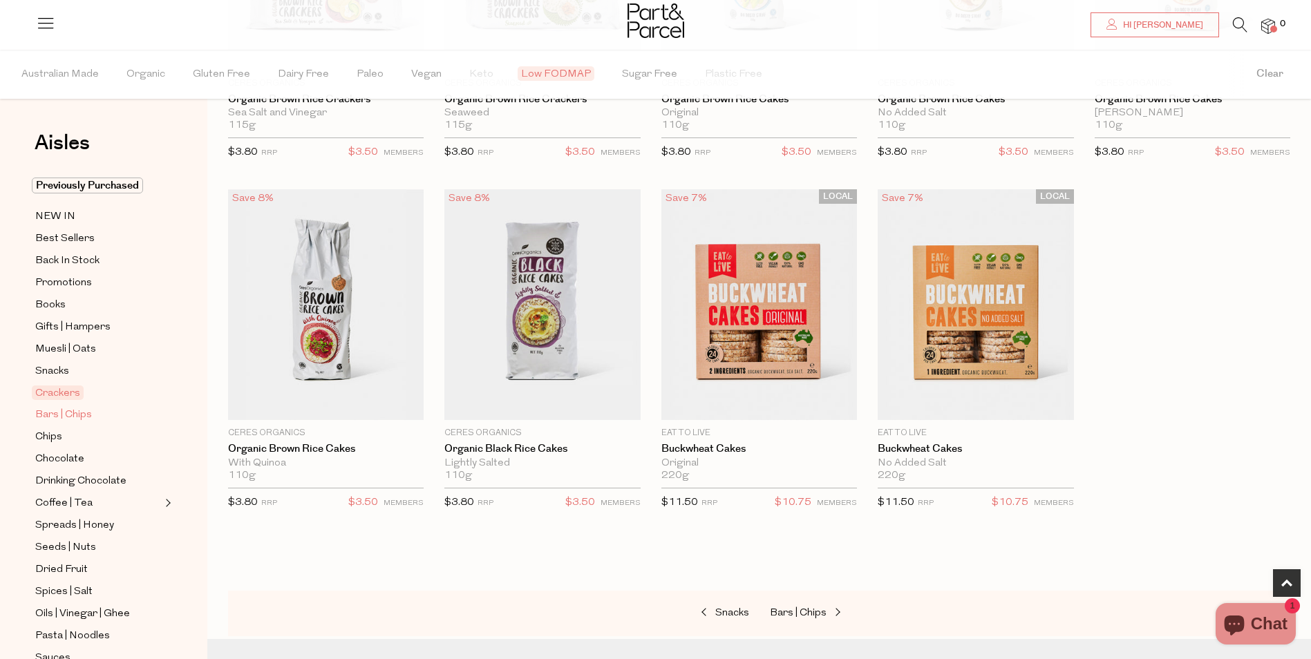
click at [77, 413] on span "Bars | Chips" at bounding box center [63, 415] width 57 height 17
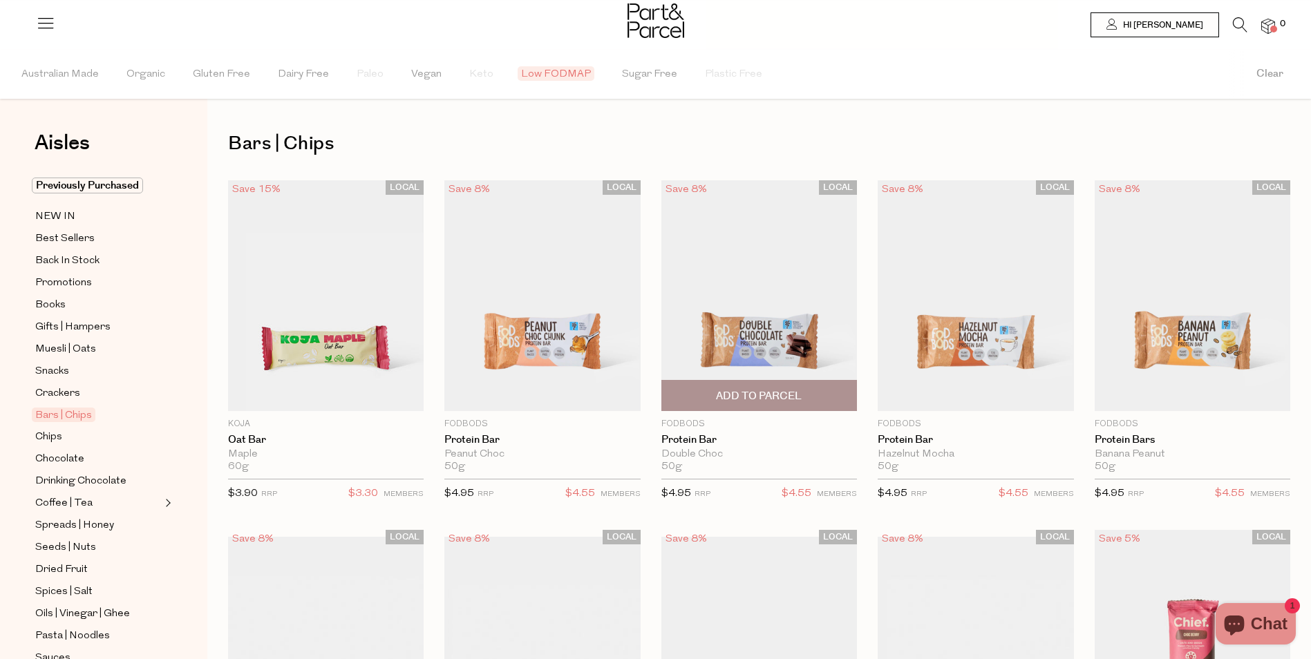
click at [742, 338] on img at bounding box center [759, 296] width 196 height 232
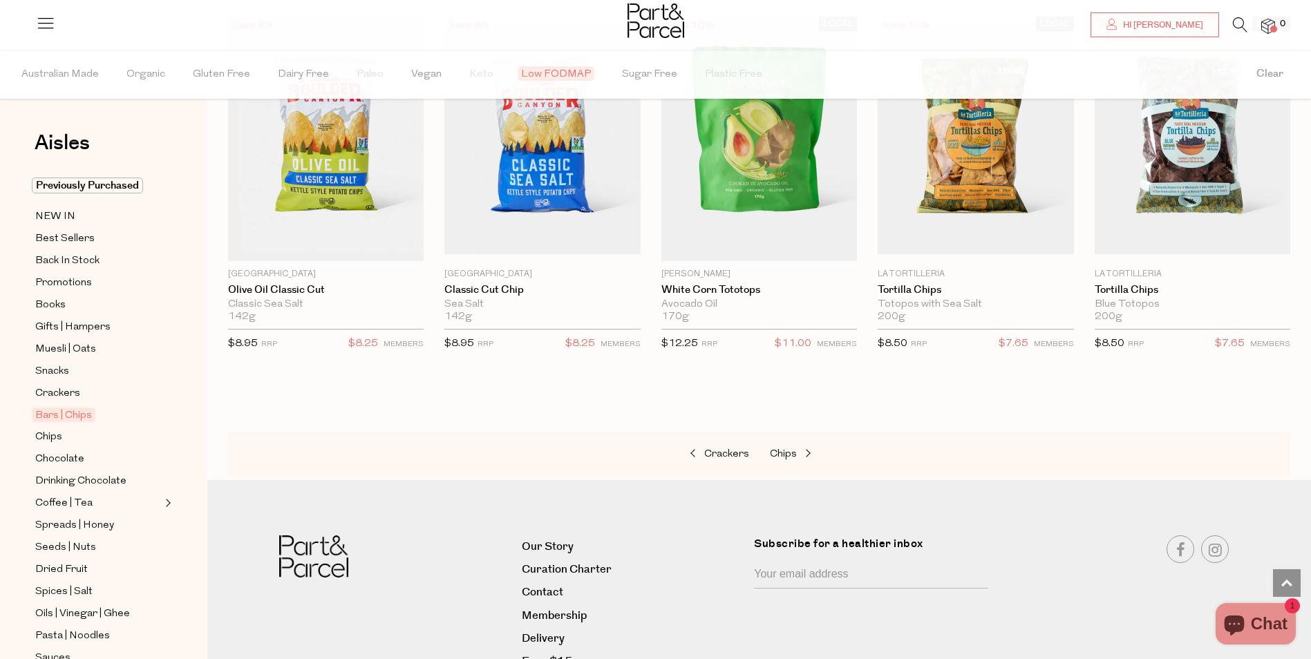
scroll to position [1244, 0]
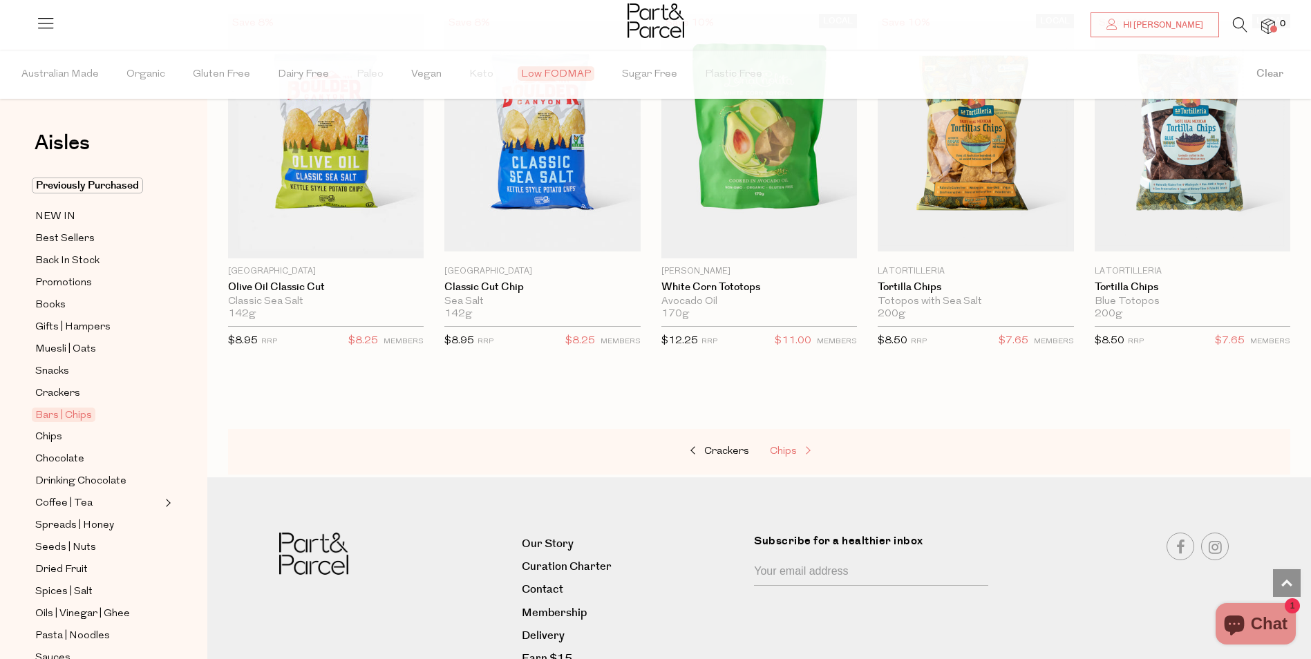
click at [809, 446] on span at bounding box center [806, 451] width 19 height 10
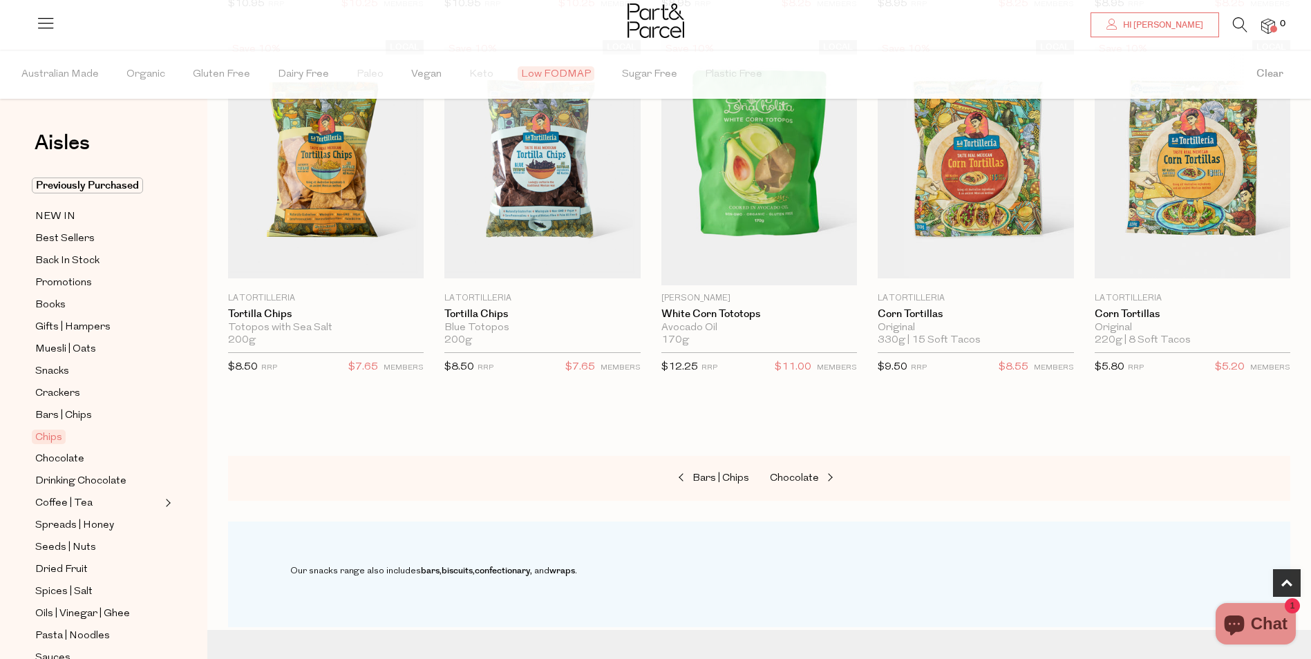
scroll to position [622, 0]
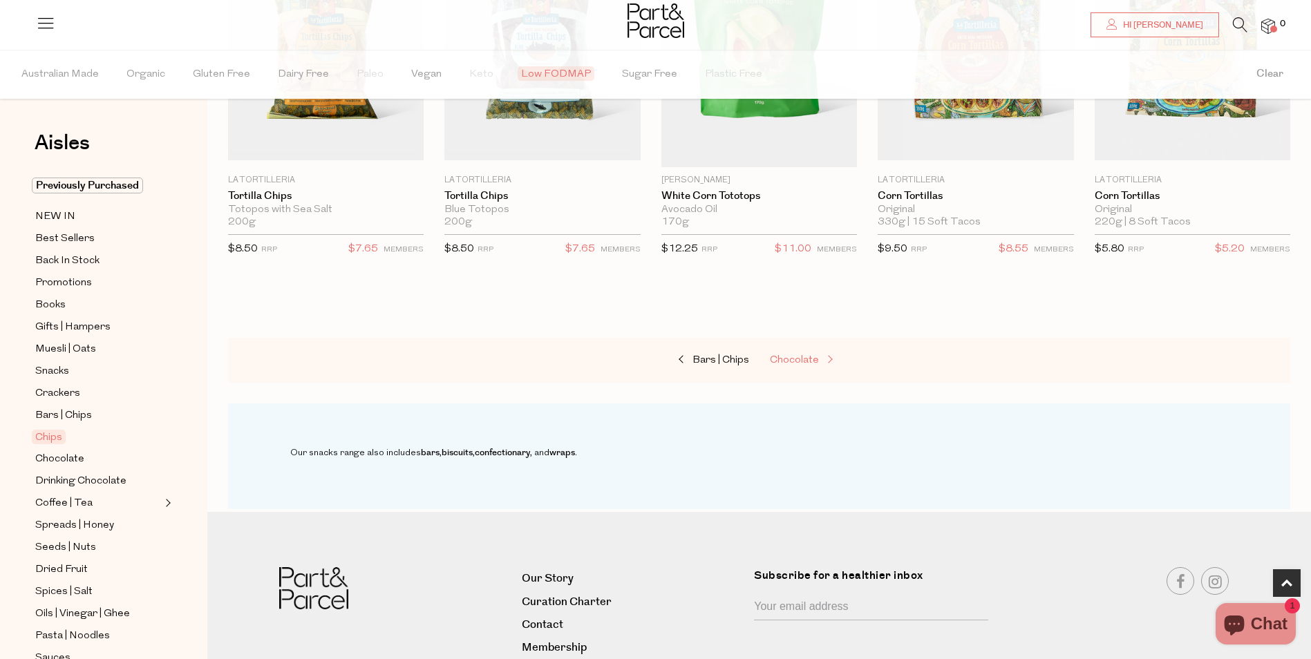
click at [811, 360] on span "Chocolate" at bounding box center [794, 360] width 49 height 10
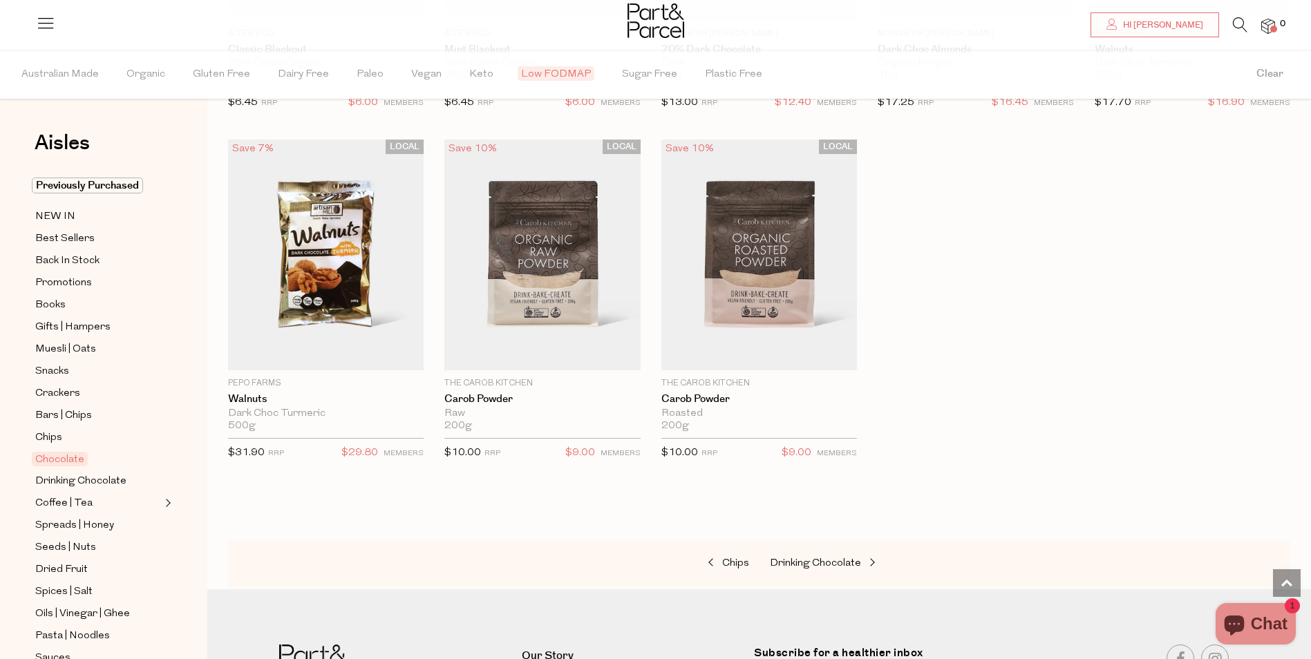
scroll to position [1866, 0]
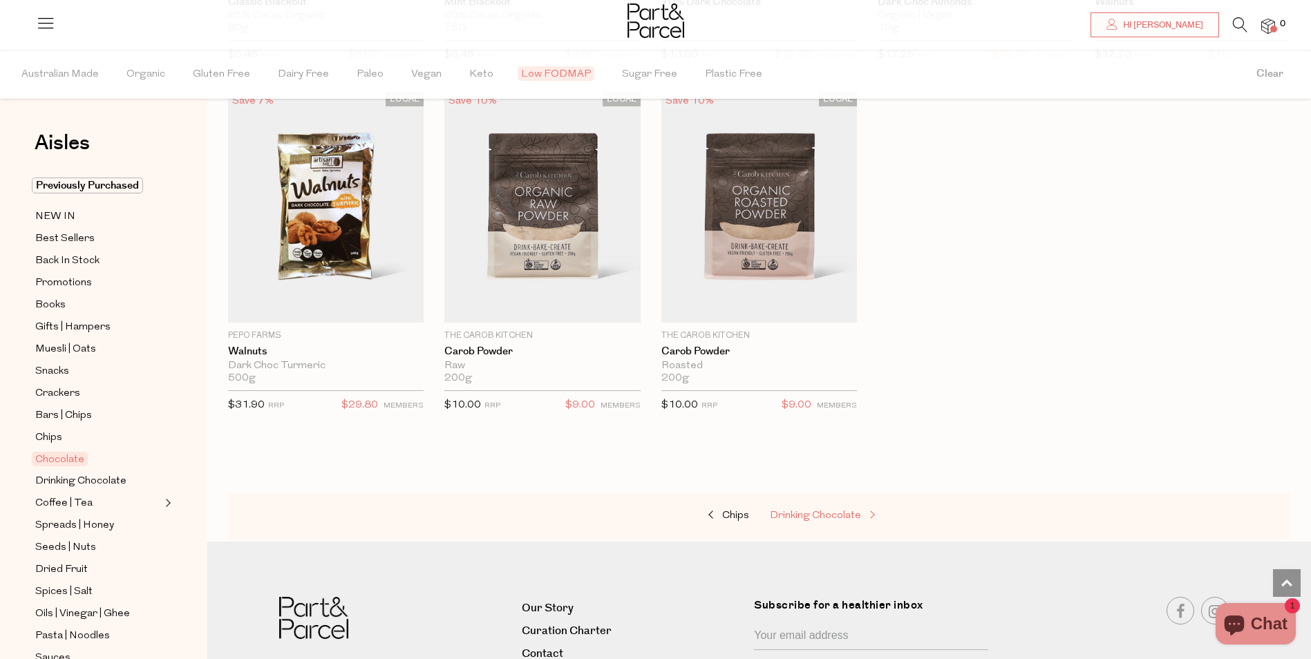
click at [840, 511] on span "Drinking Chocolate" at bounding box center [815, 516] width 91 height 10
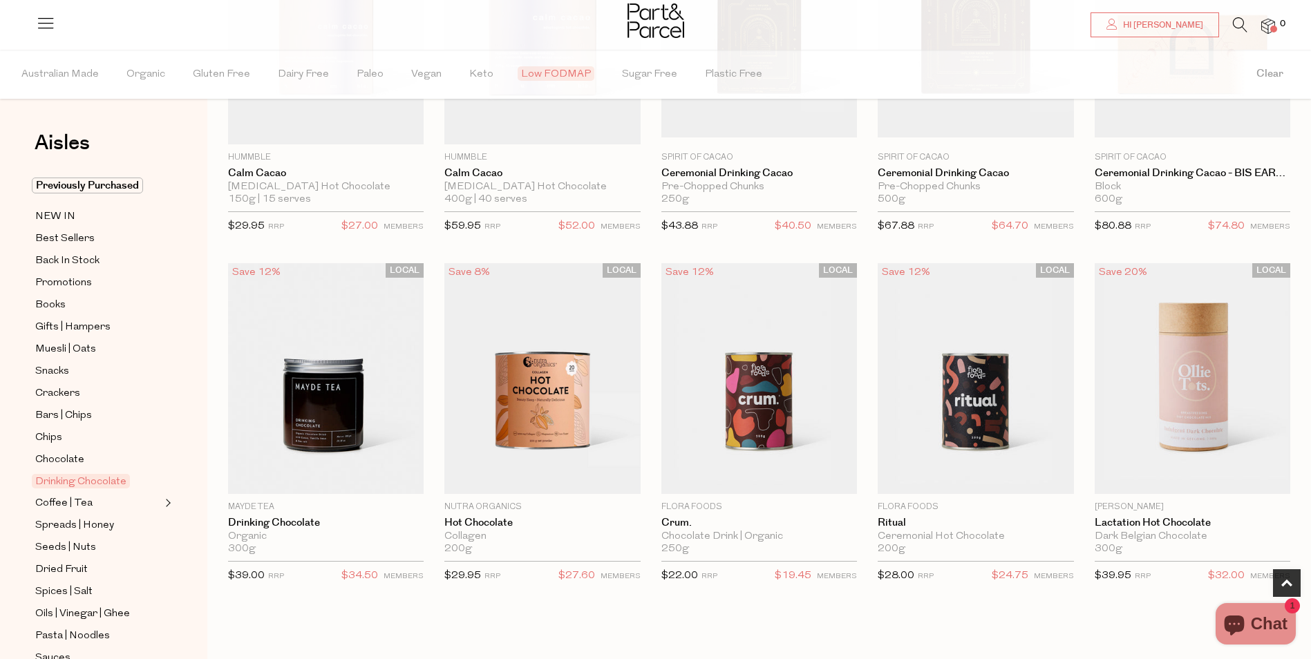
scroll to position [691, 0]
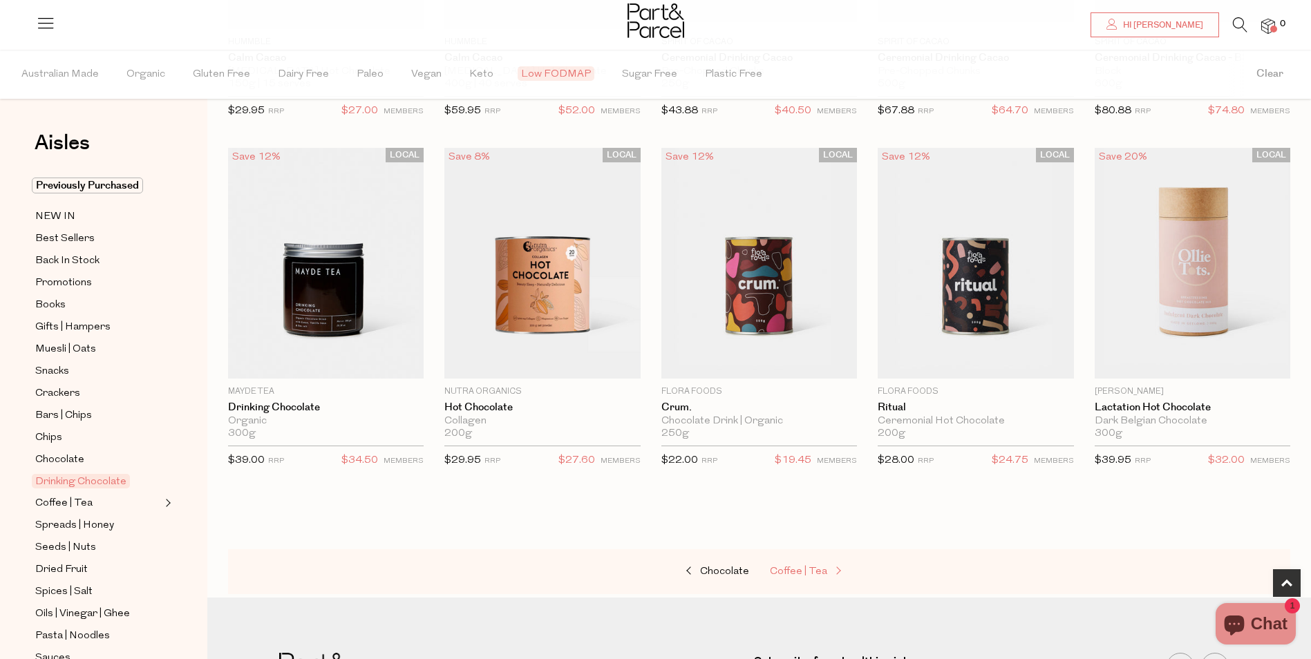
click at [806, 573] on span "Coffee | Tea" at bounding box center [798, 572] width 57 height 10
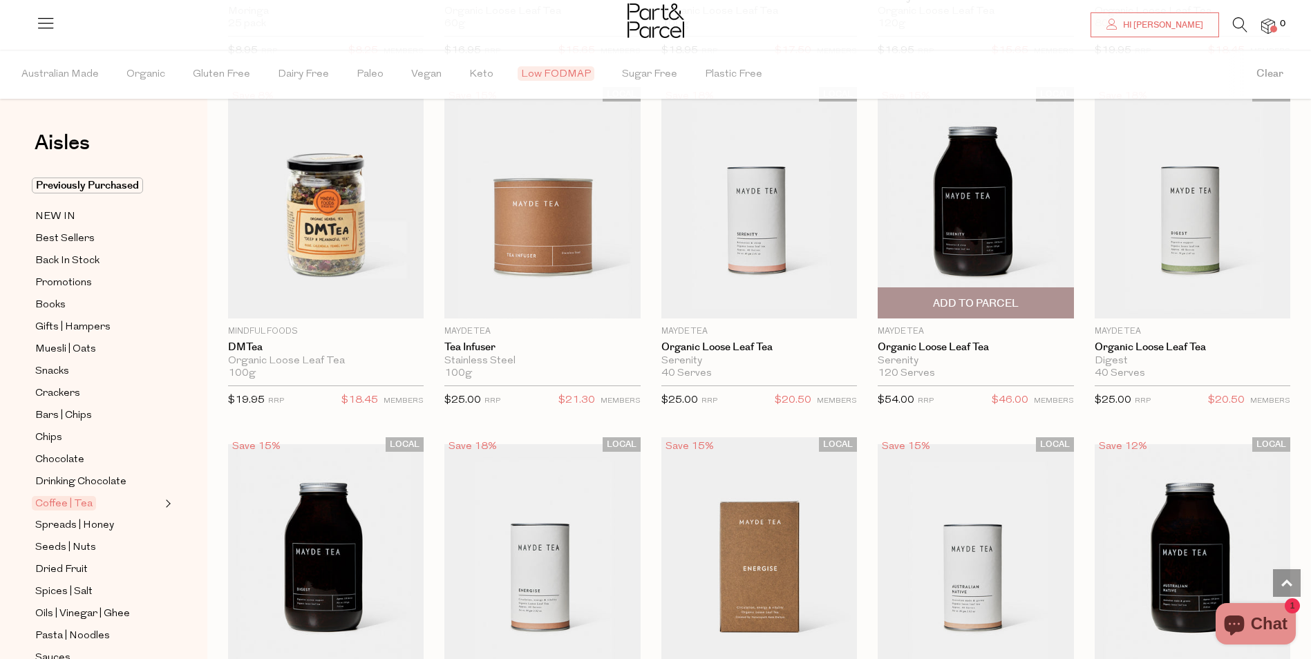
scroll to position [2557, 0]
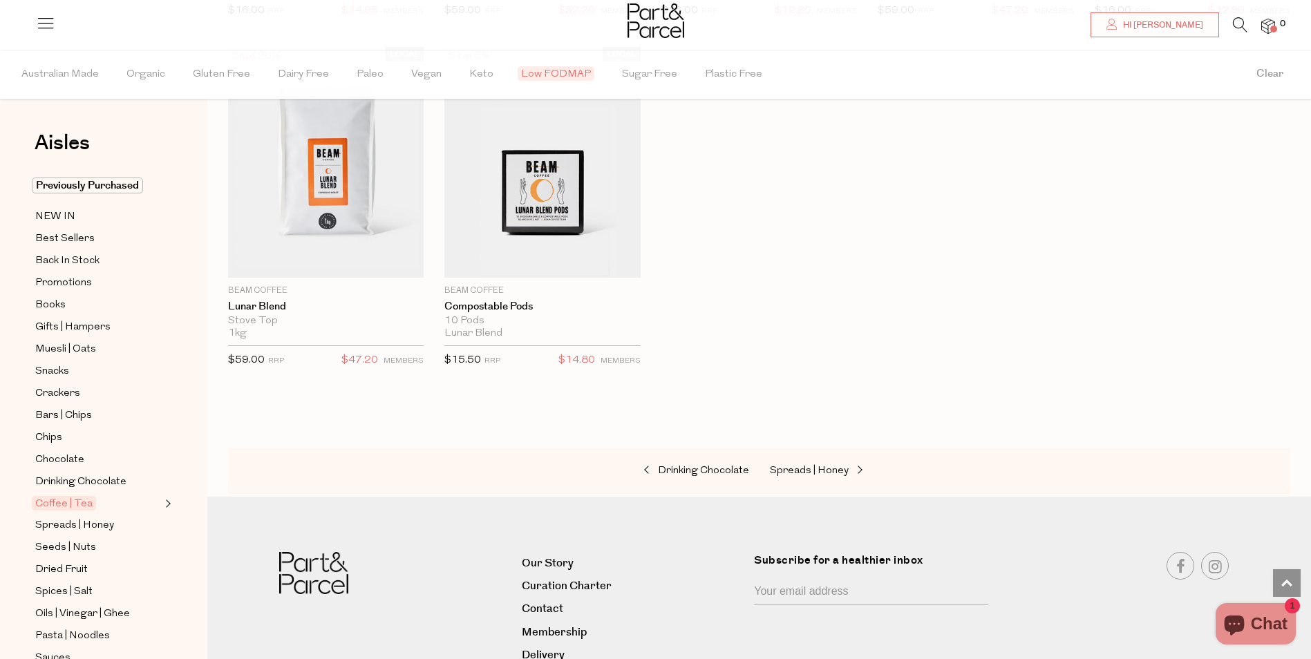
scroll to position [6220, 0]
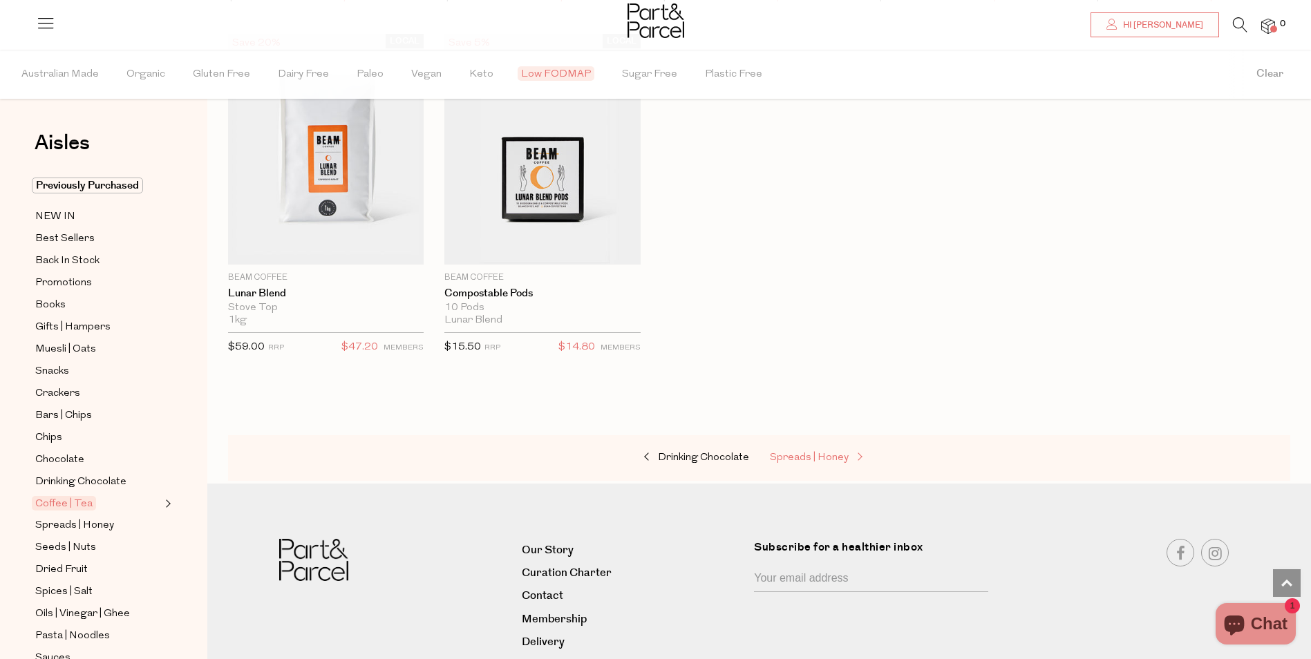
click at [819, 453] on span "Spreads | Honey" at bounding box center [809, 458] width 79 height 10
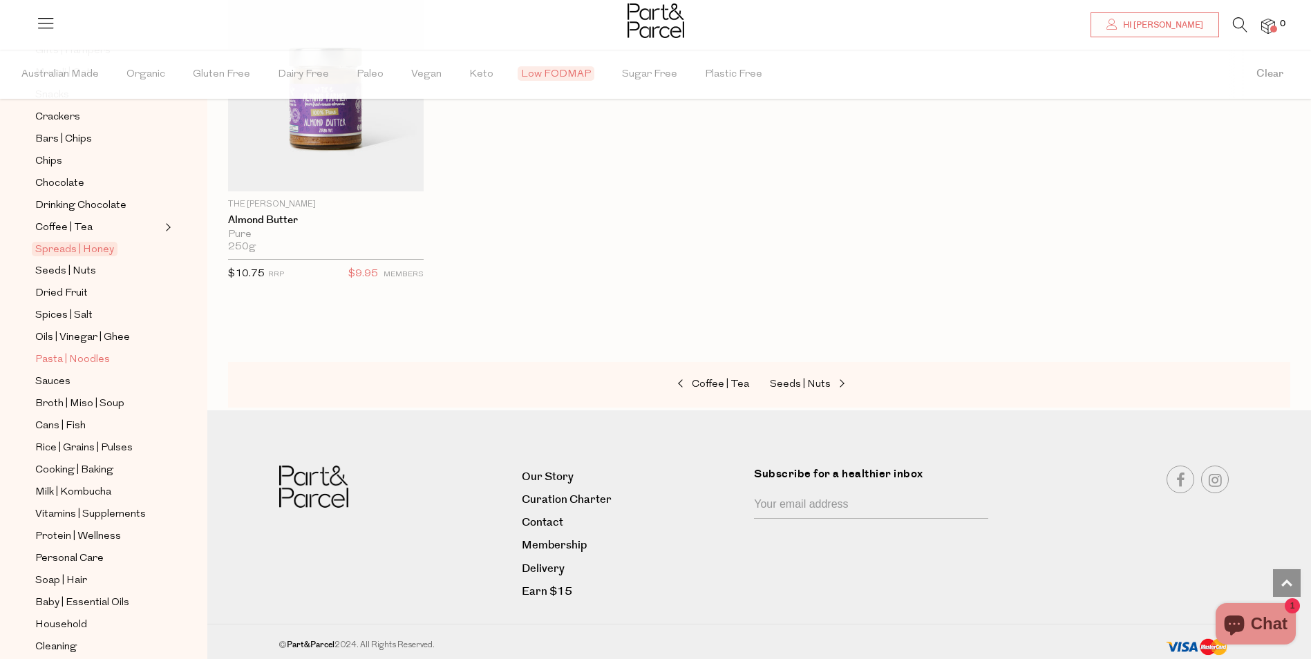
scroll to position [332, 0]
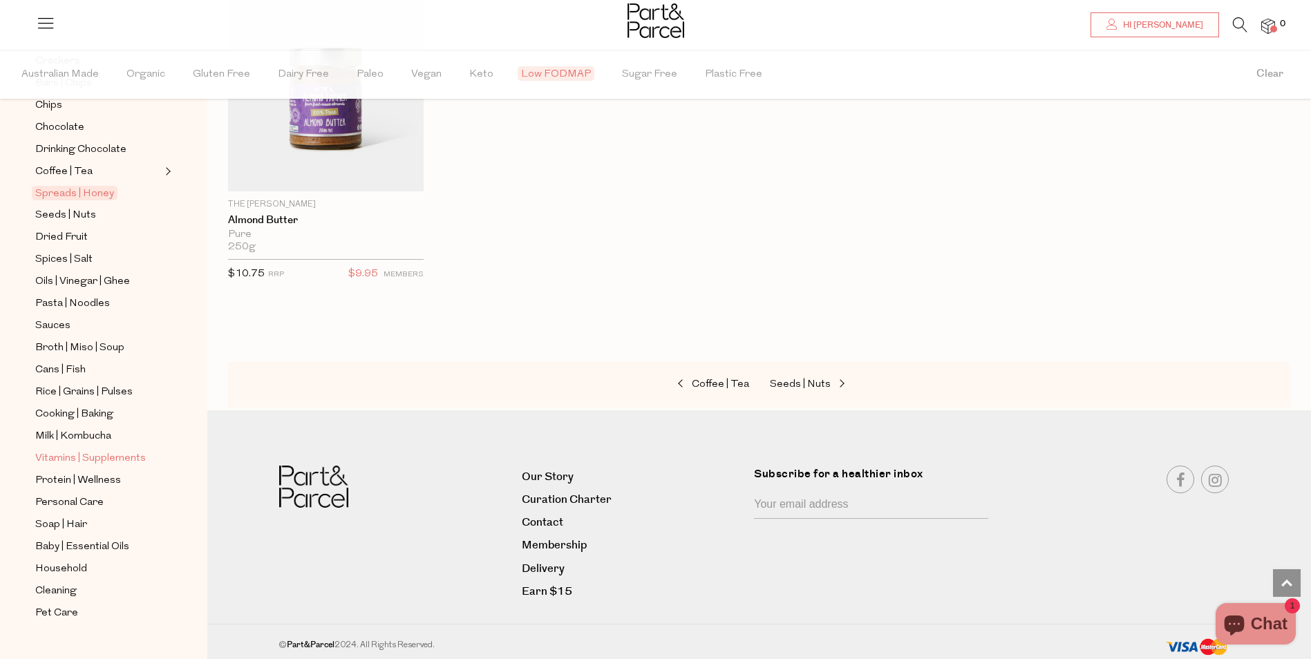
click at [131, 451] on span "Vitamins | Supplements" at bounding box center [90, 459] width 111 height 17
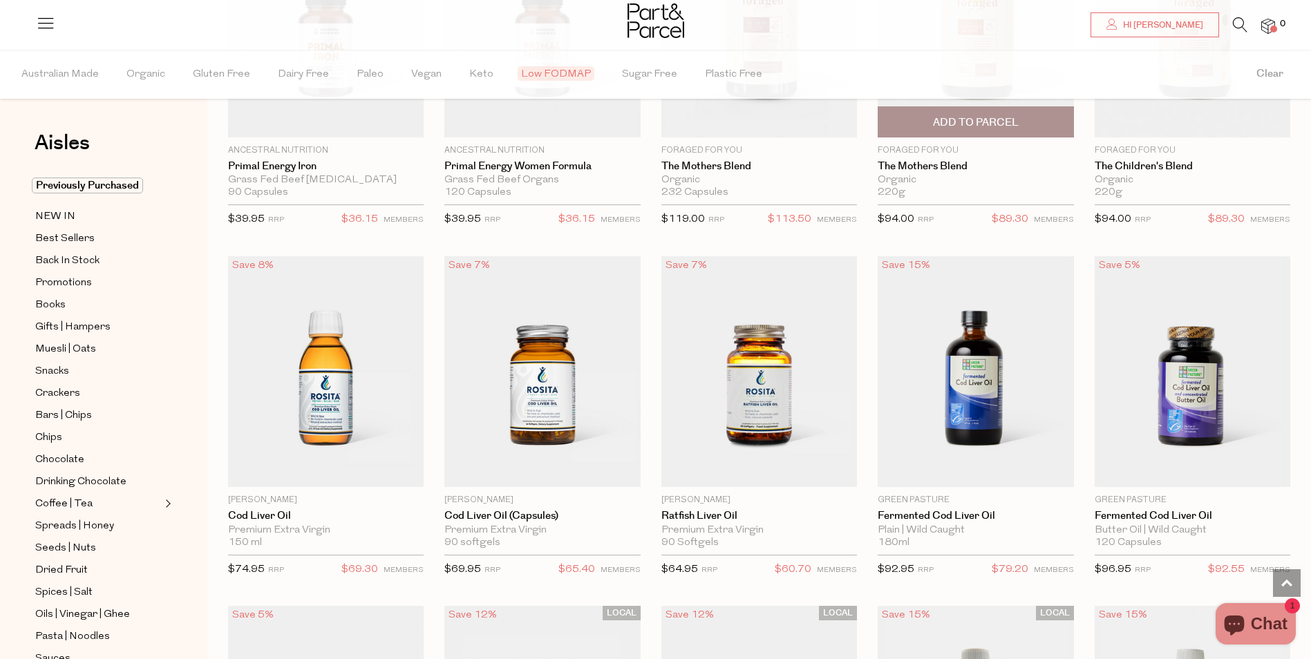
scroll to position [2764, 0]
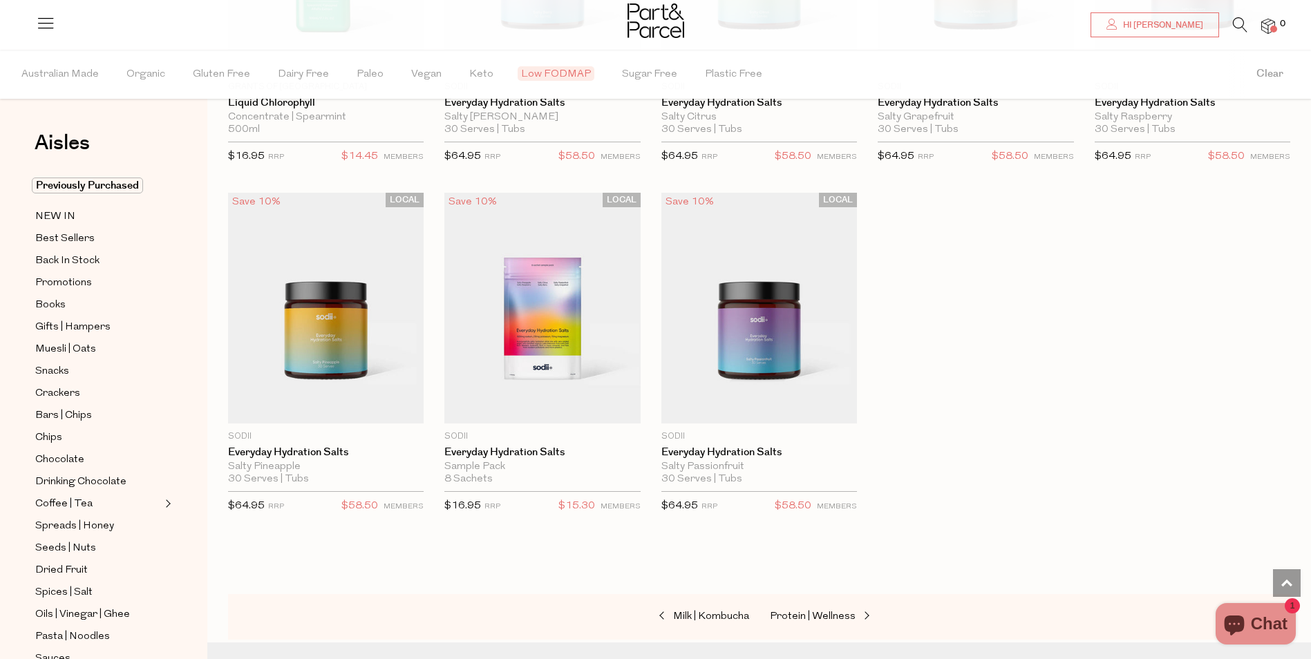
scroll to position [3939, 0]
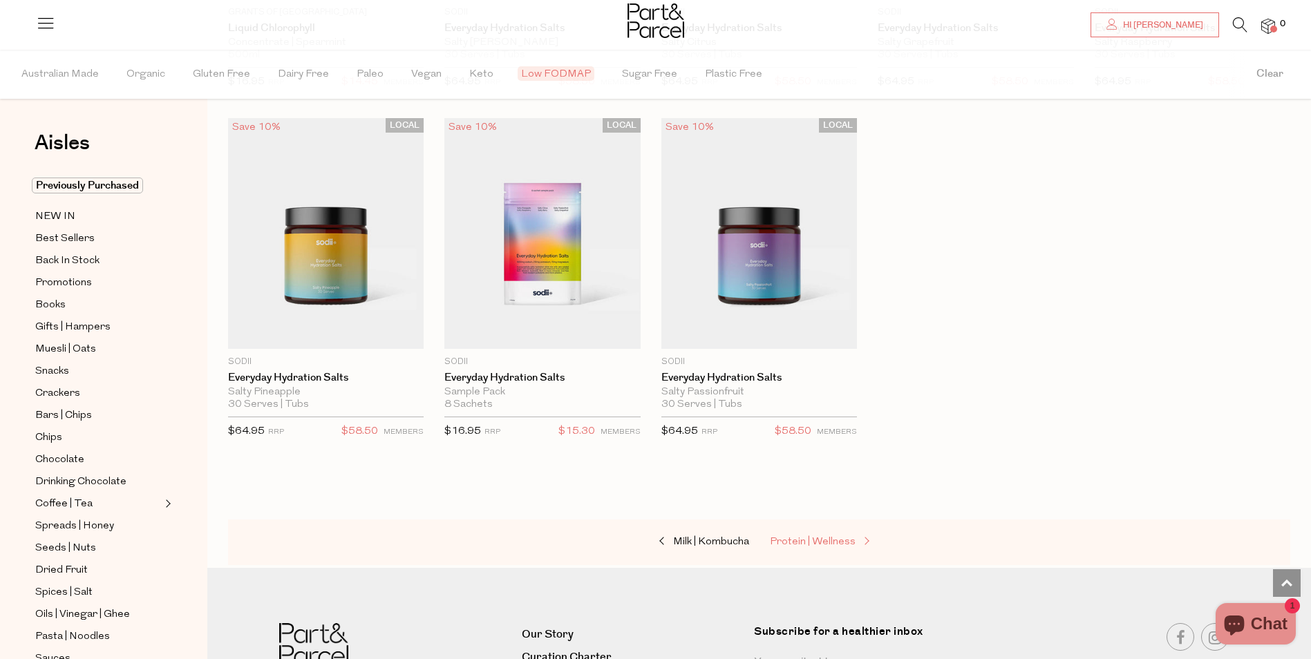
click at [829, 534] on link "Protein | Wellness" at bounding box center [839, 543] width 138 height 18
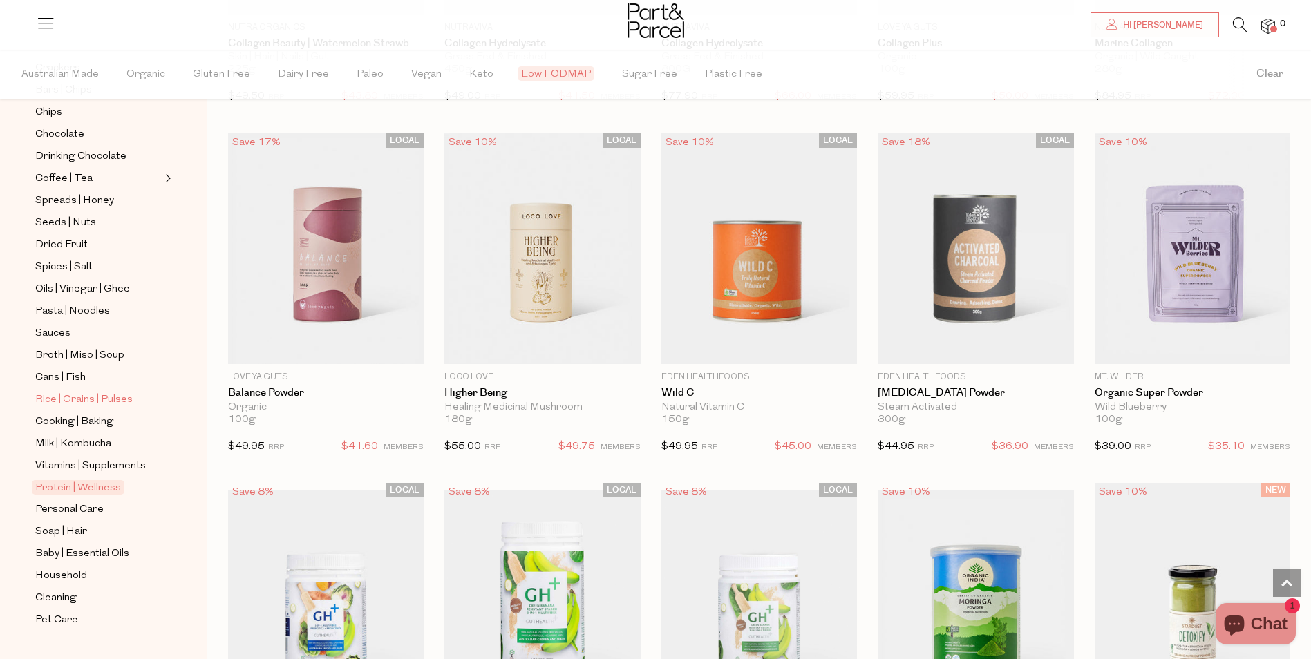
scroll to position [332, 0]
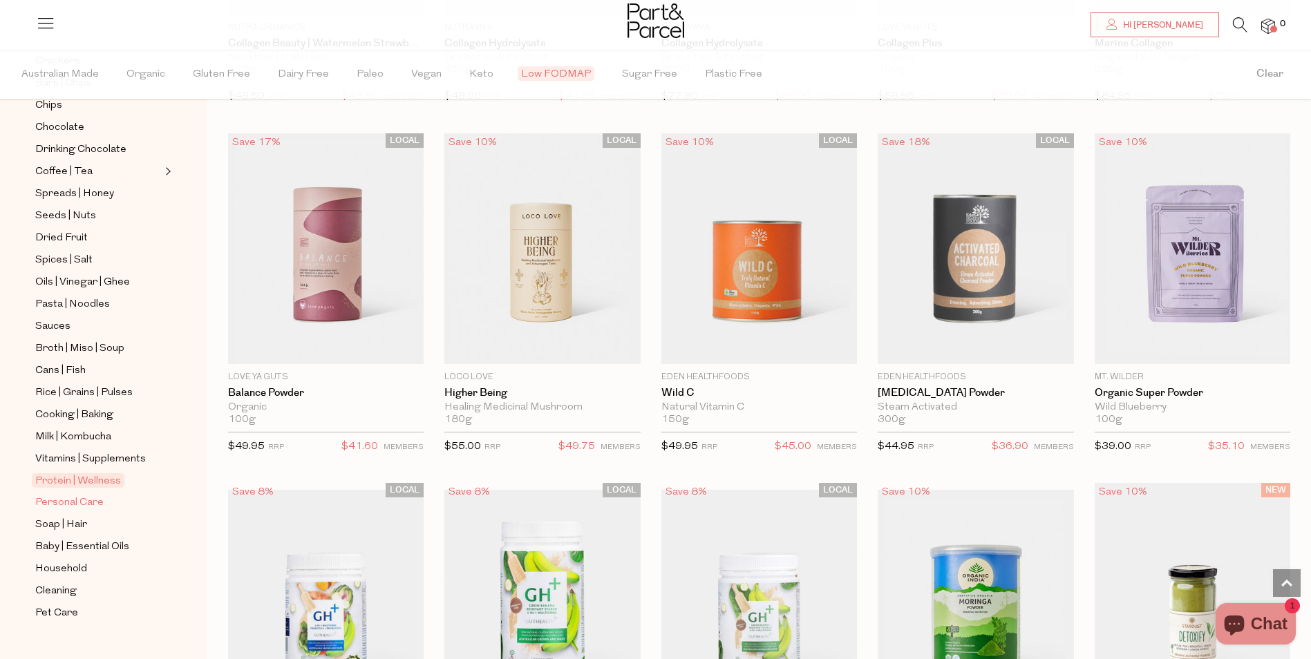
click at [100, 495] on span "Personal Care" at bounding box center [69, 503] width 68 height 17
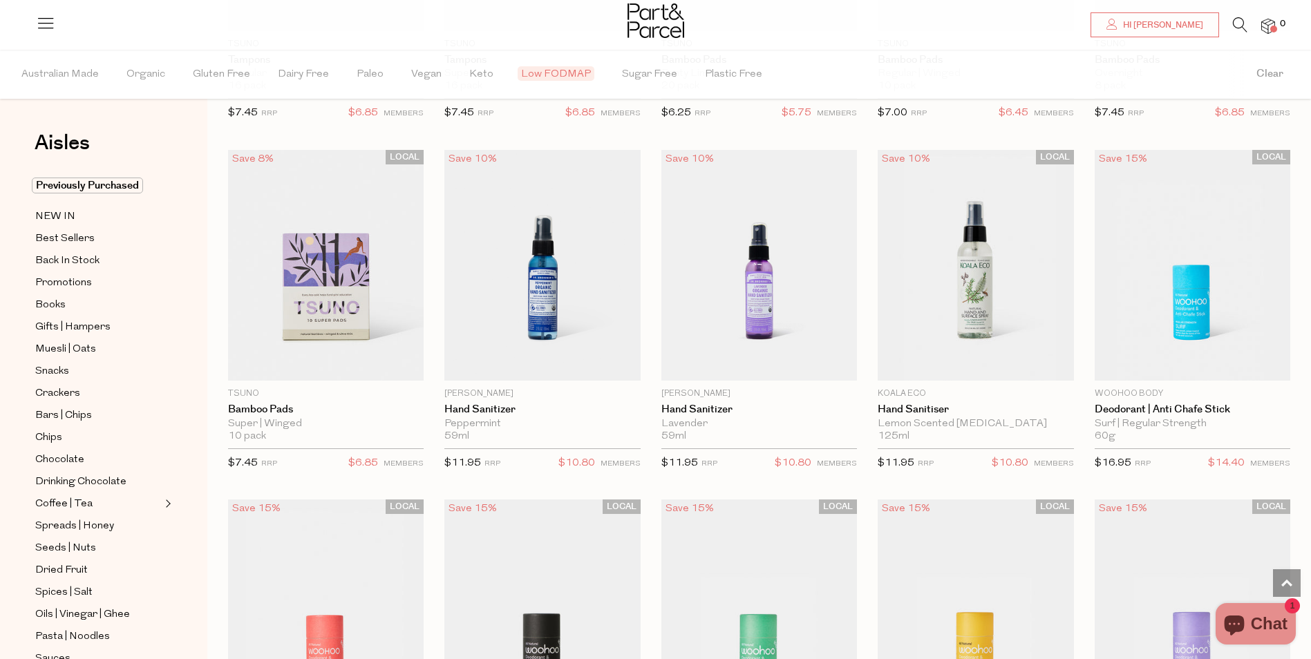
scroll to position [2833, 0]
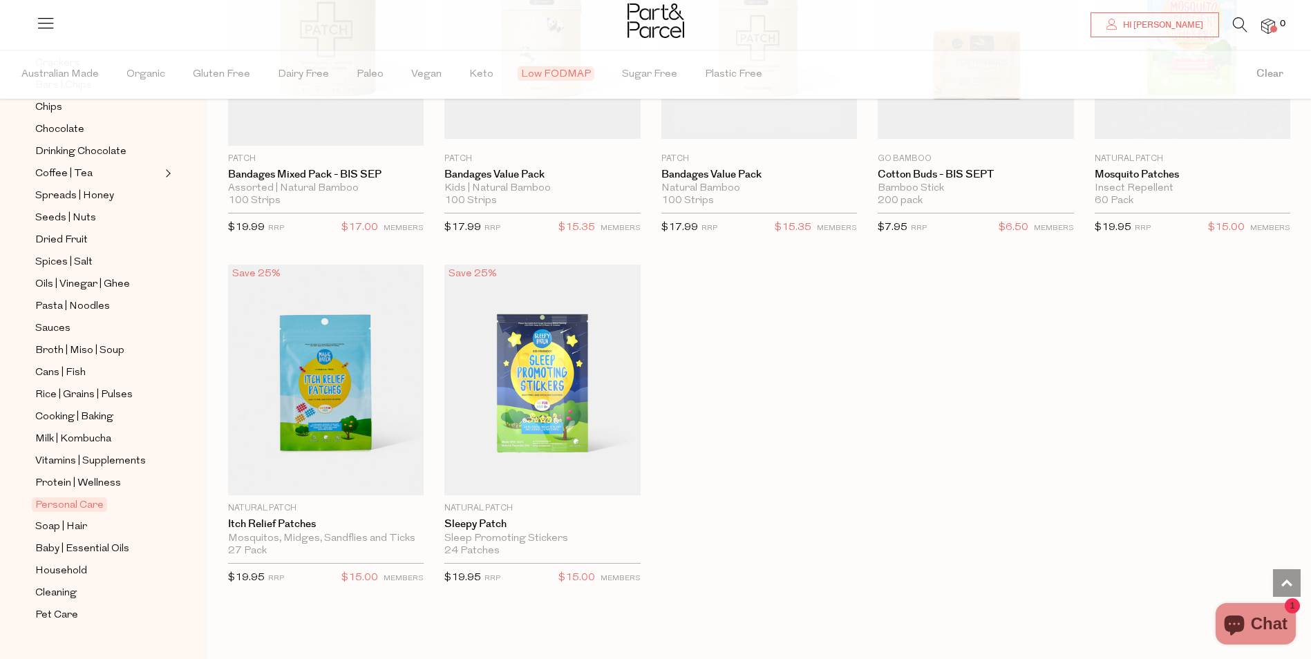
scroll to position [332, 0]
click at [121, 539] on span "Baby | Essential Oils" at bounding box center [82, 547] width 94 height 17
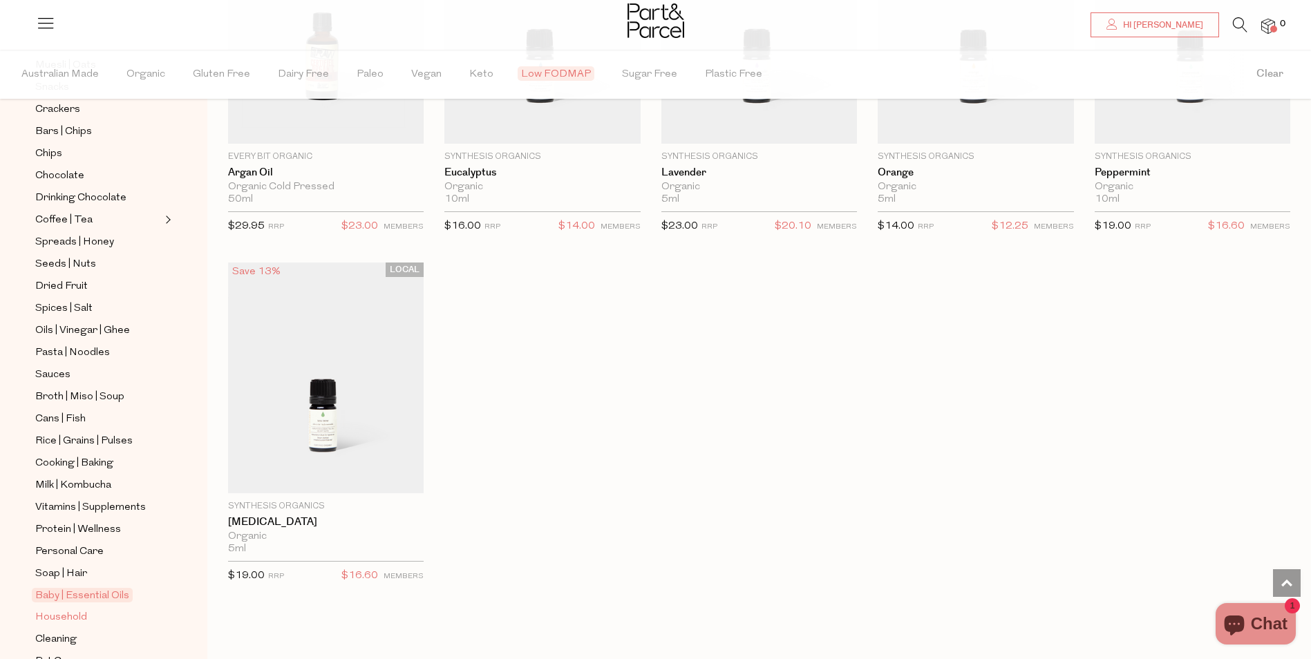
scroll to position [332, 0]
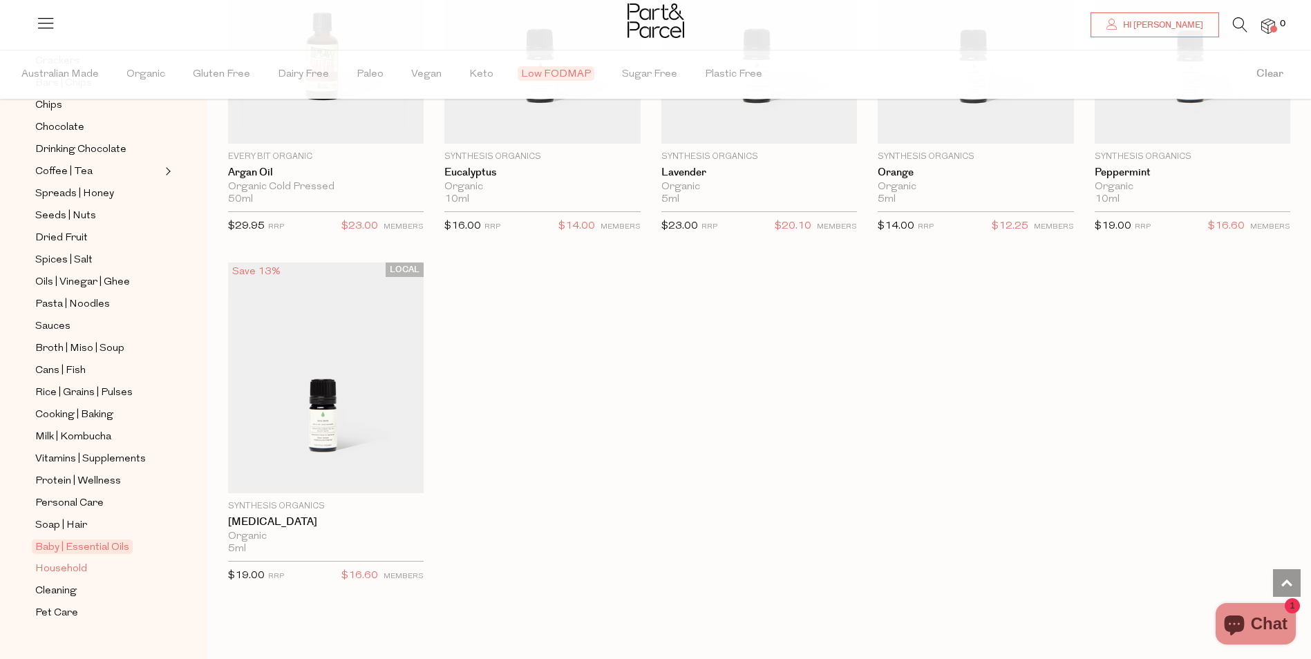
click at [74, 561] on span "Household" at bounding box center [61, 569] width 52 height 17
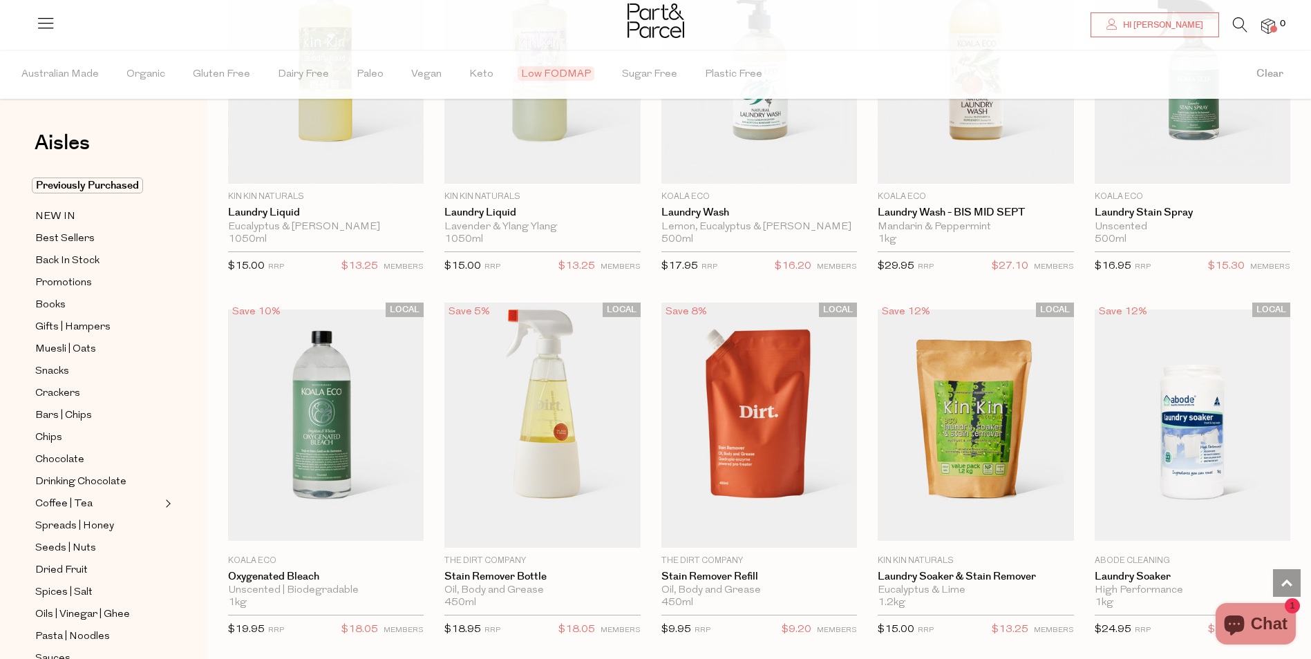
scroll to position [3110, 0]
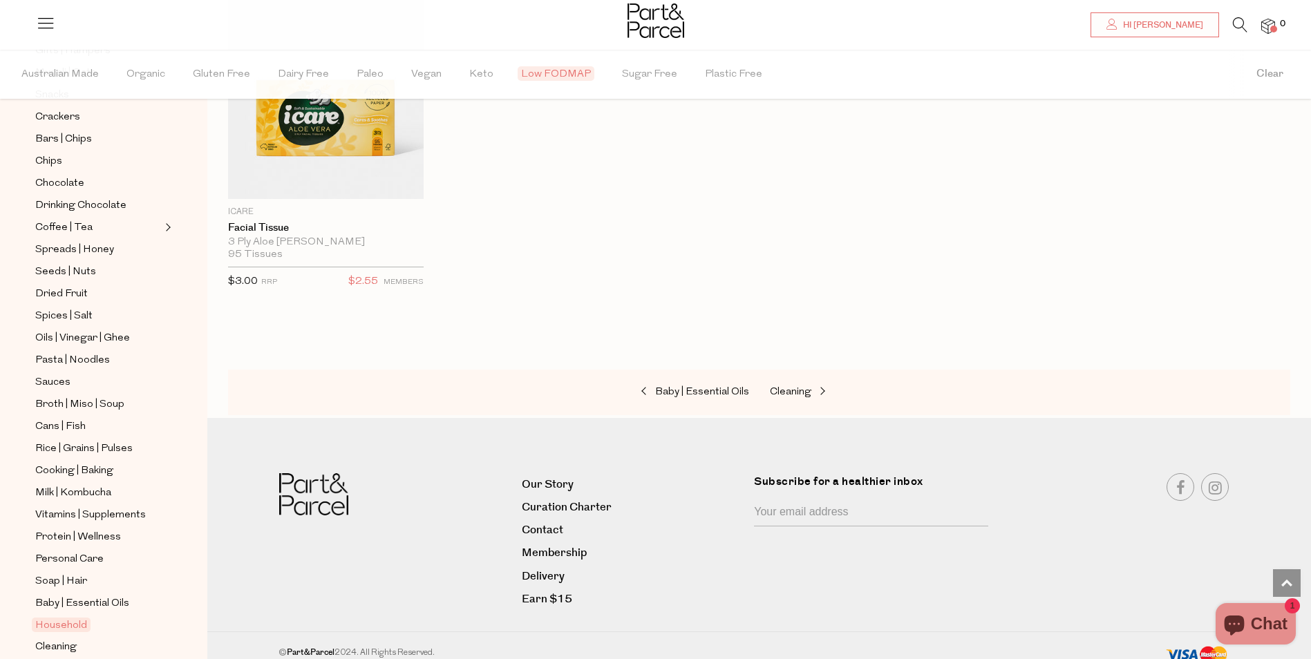
scroll to position [332, 0]
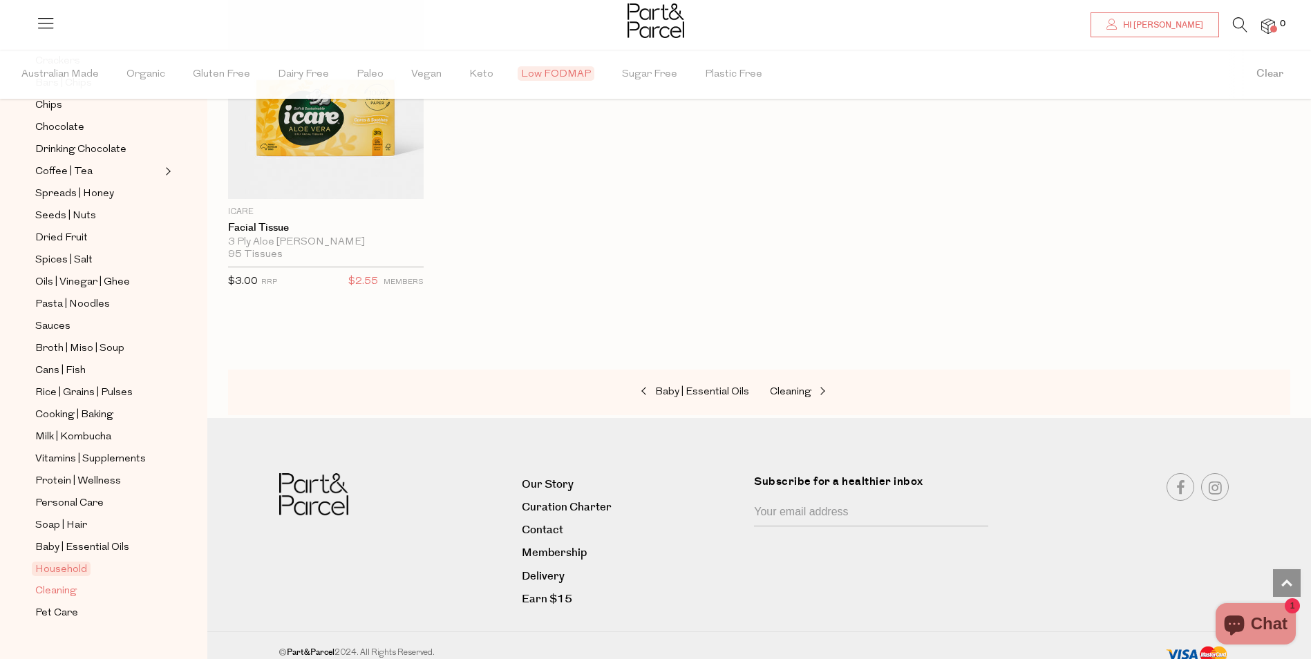
click at [68, 583] on span "Cleaning" at bounding box center [55, 591] width 41 height 17
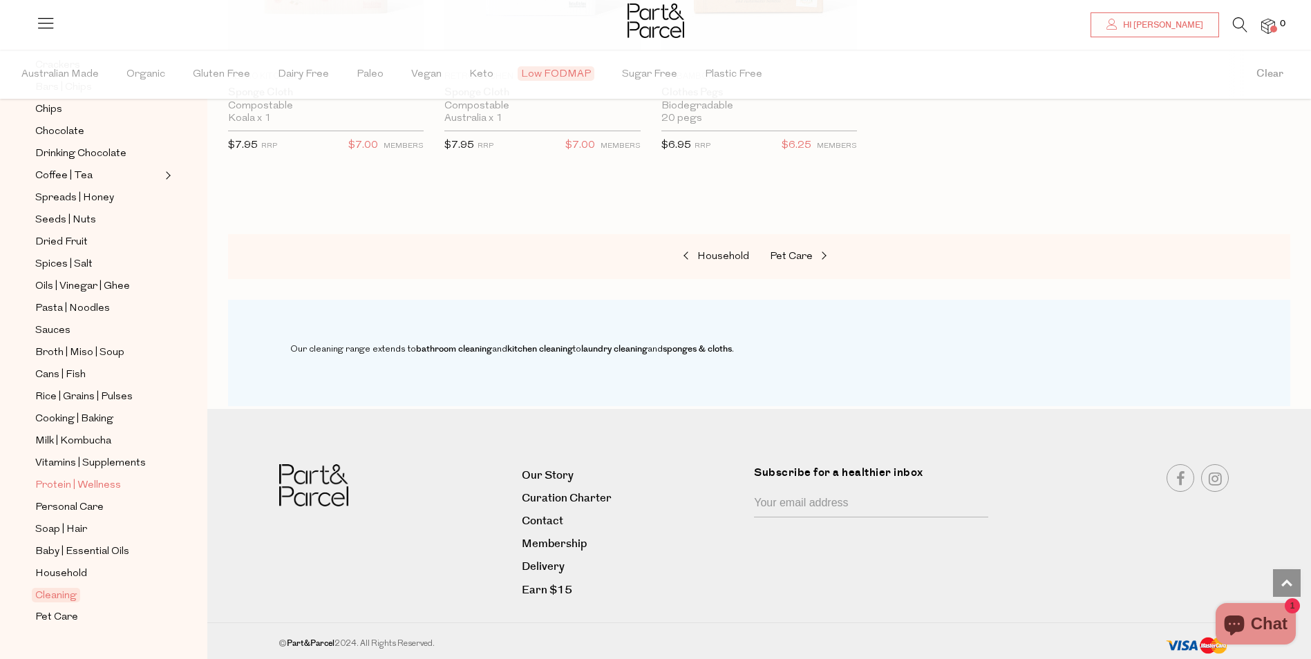
scroll to position [332, 0]
drag, startPoint x: 48, startPoint y: 584, endPoint x: 66, endPoint y: 577, distance: 19.9
click at [48, 605] on span "Pet Care" at bounding box center [56, 613] width 43 height 17
